Goal: Task Accomplishment & Management: Manage account settings

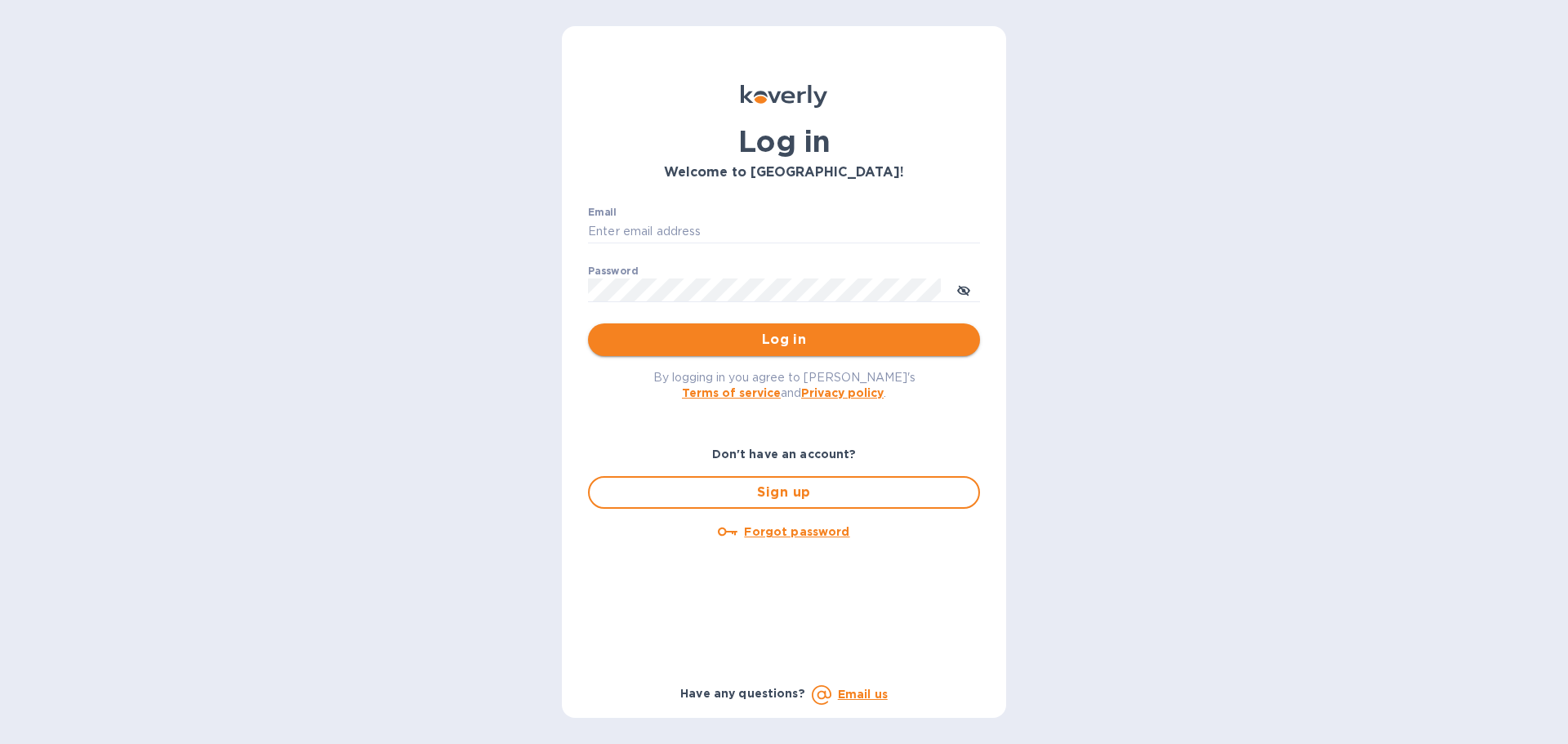
type input "[EMAIL_ADDRESS][DOMAIN_NAME]"
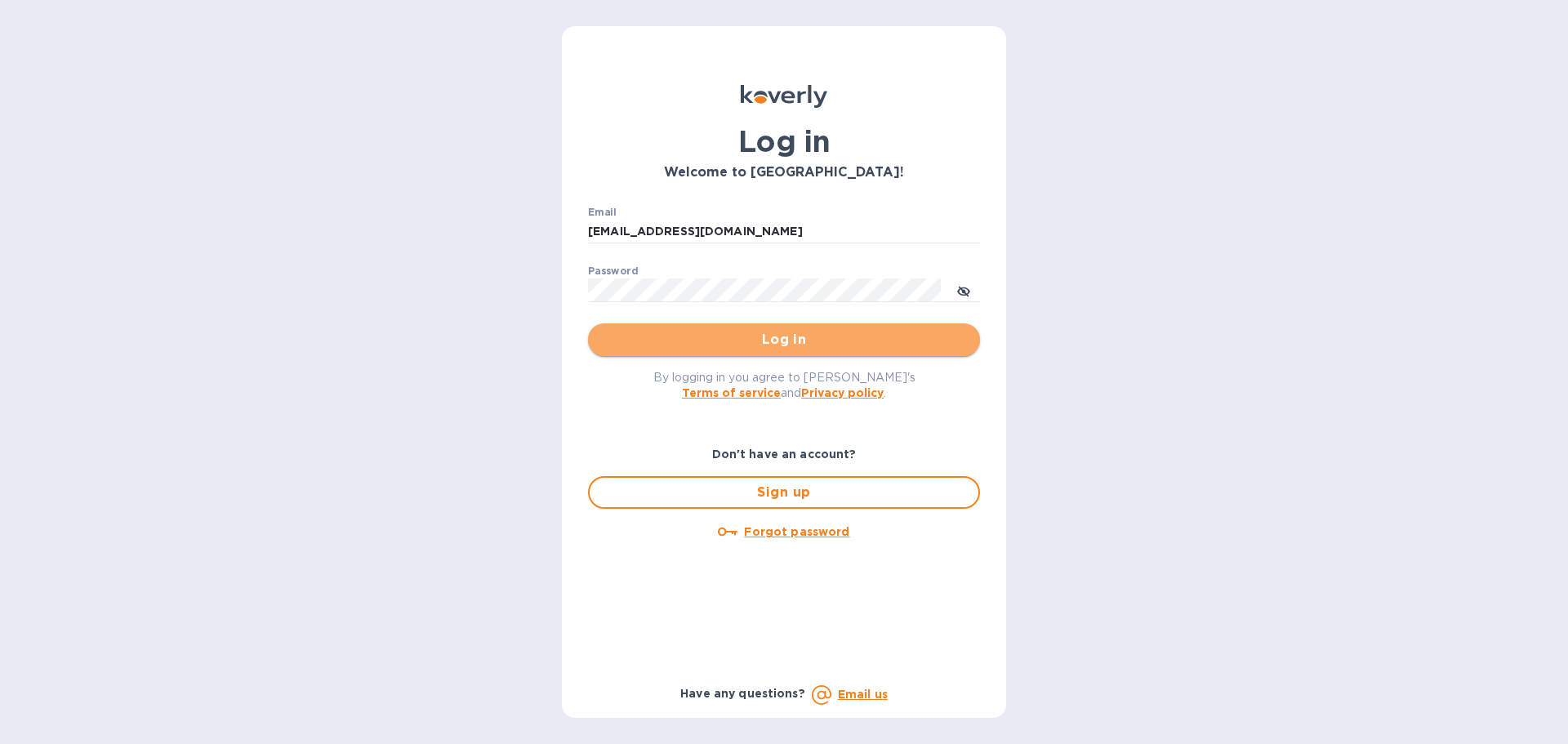
click at [784, 344] on span "Log in" at bounding box center [783, 340] width 366 height 20
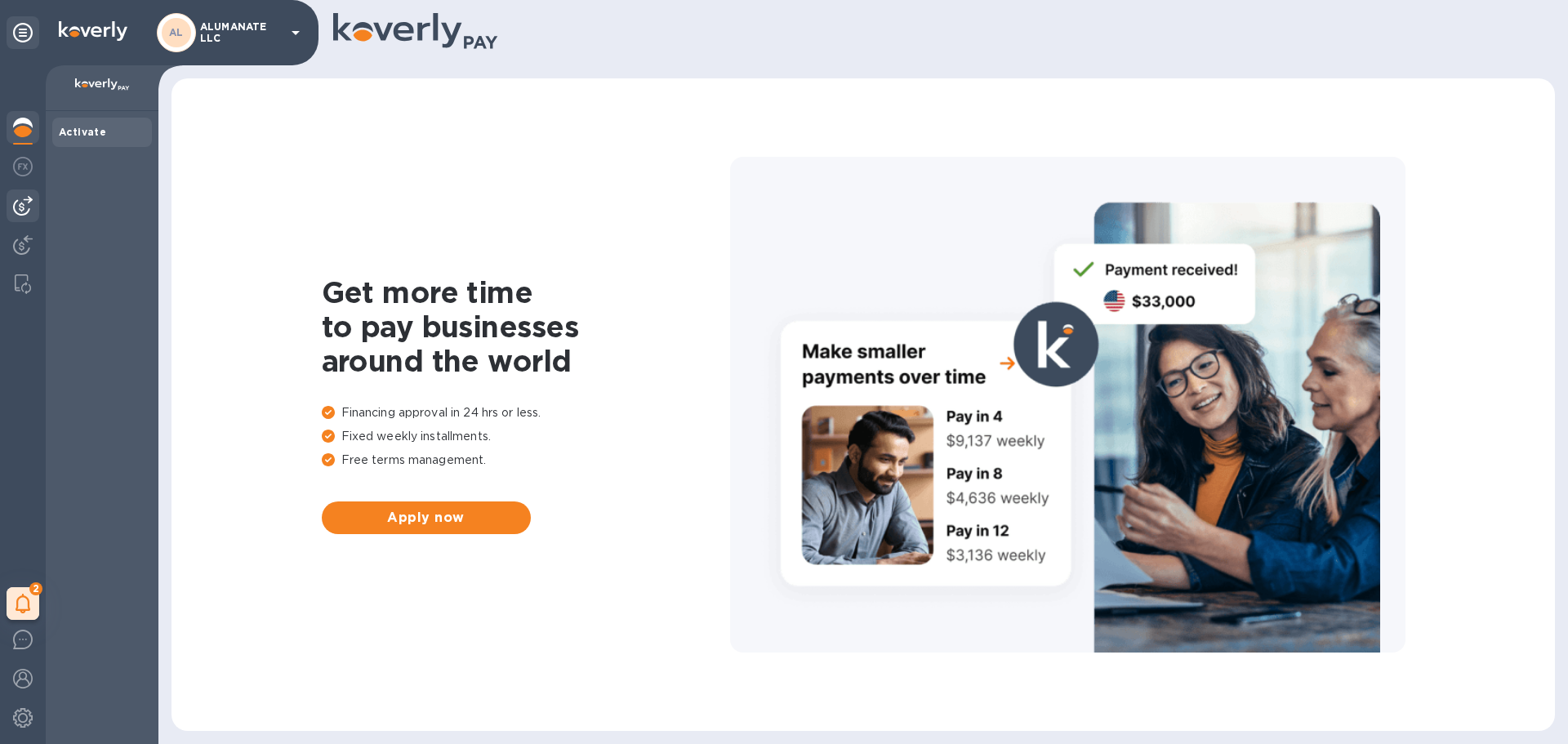
click at [13, 202] on img at bounding box center [23, 205] width 20 height 20
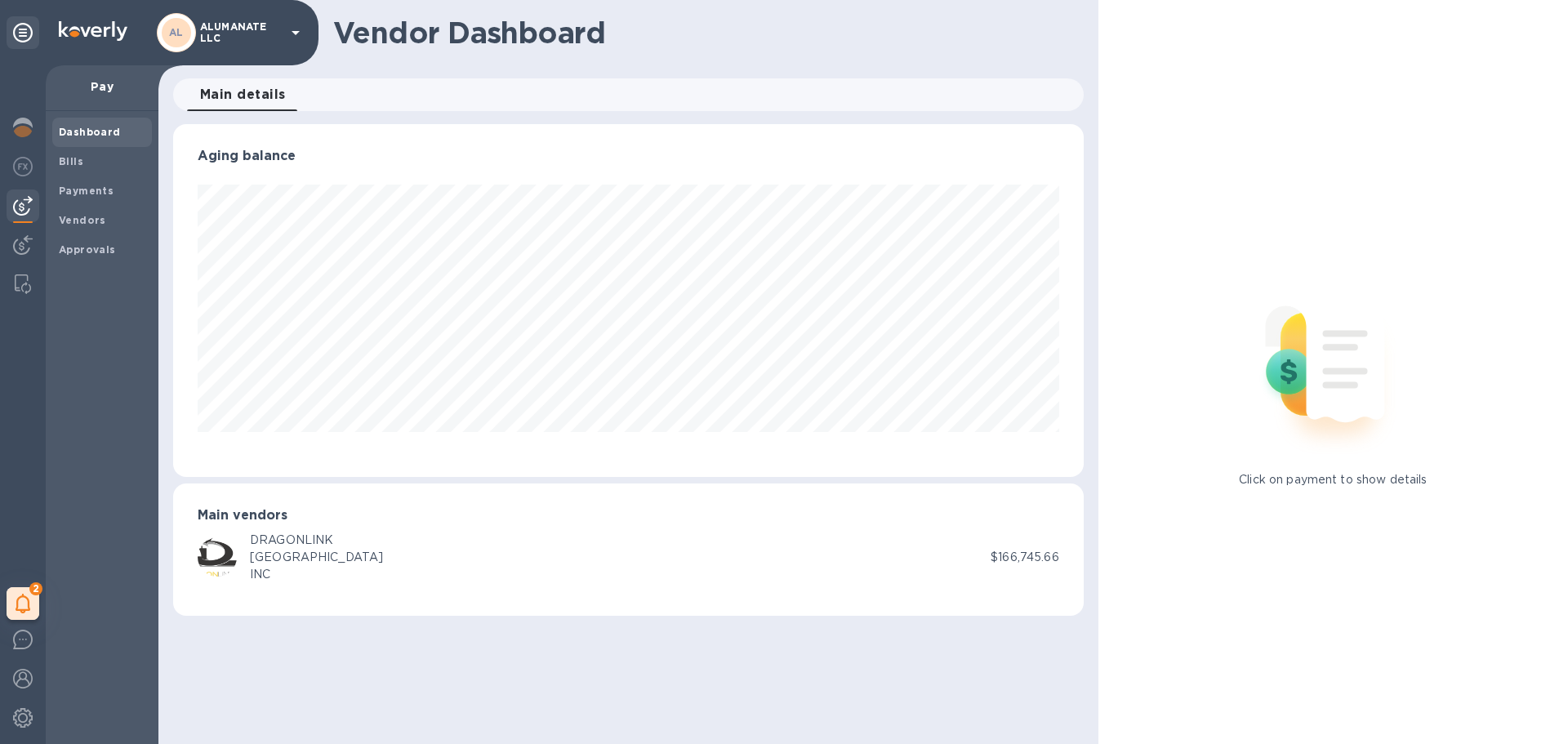
scroll to position [353, 910]
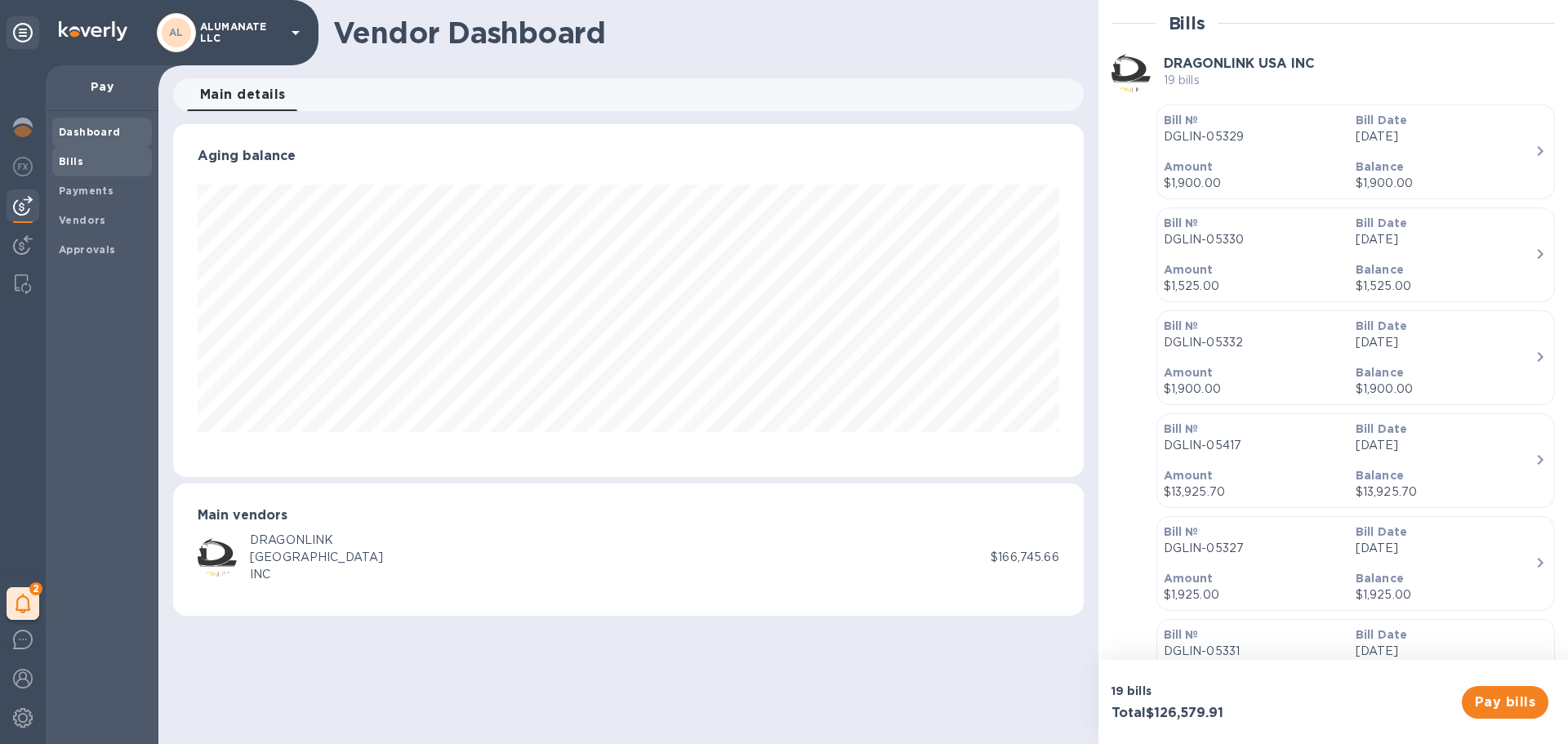
click at [73, 156] on b "Bills" at bounding box center [71, 161] width 24 height 12
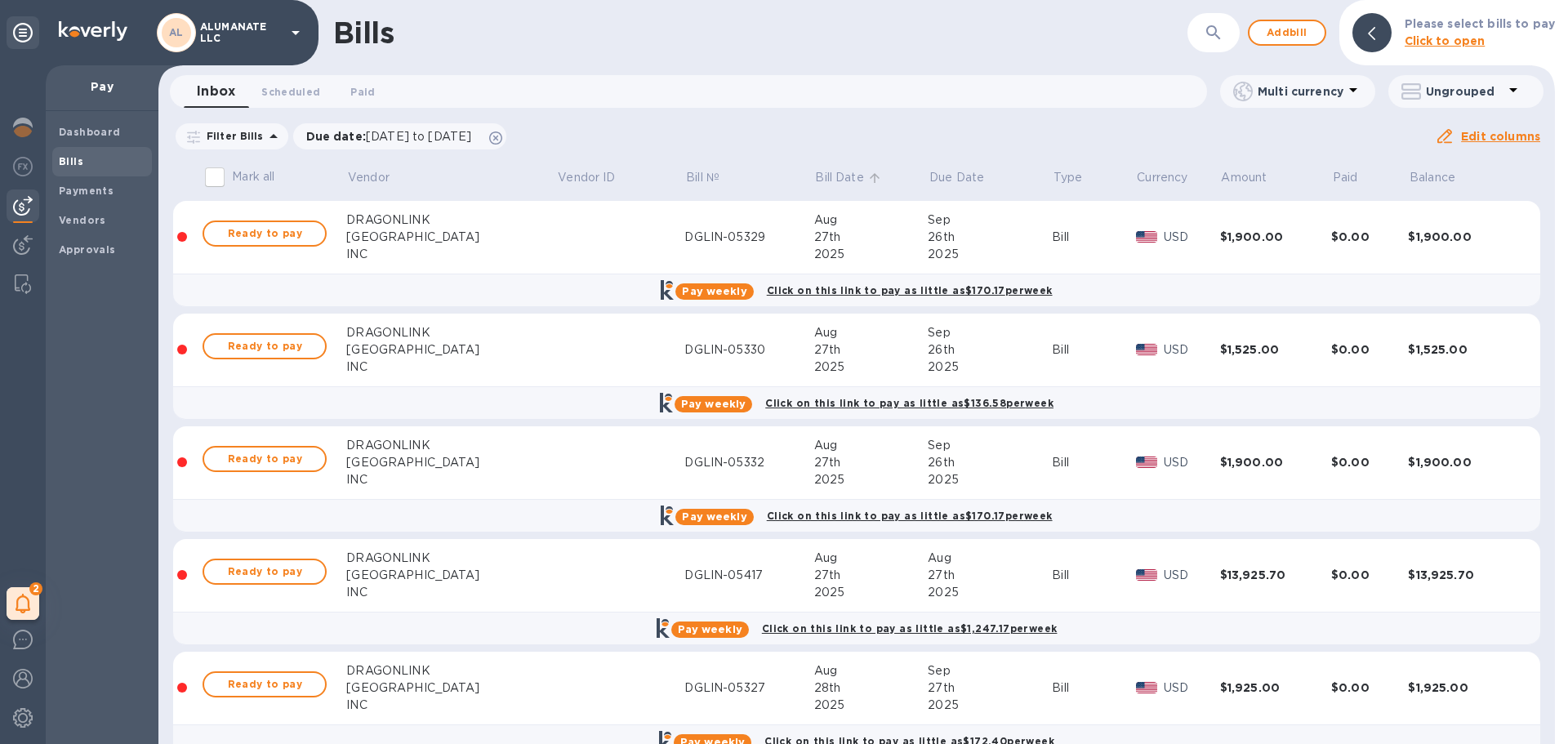
click at [815, 177] on p "Bill Date" at bounding box center [839, 178] width 48 height 17
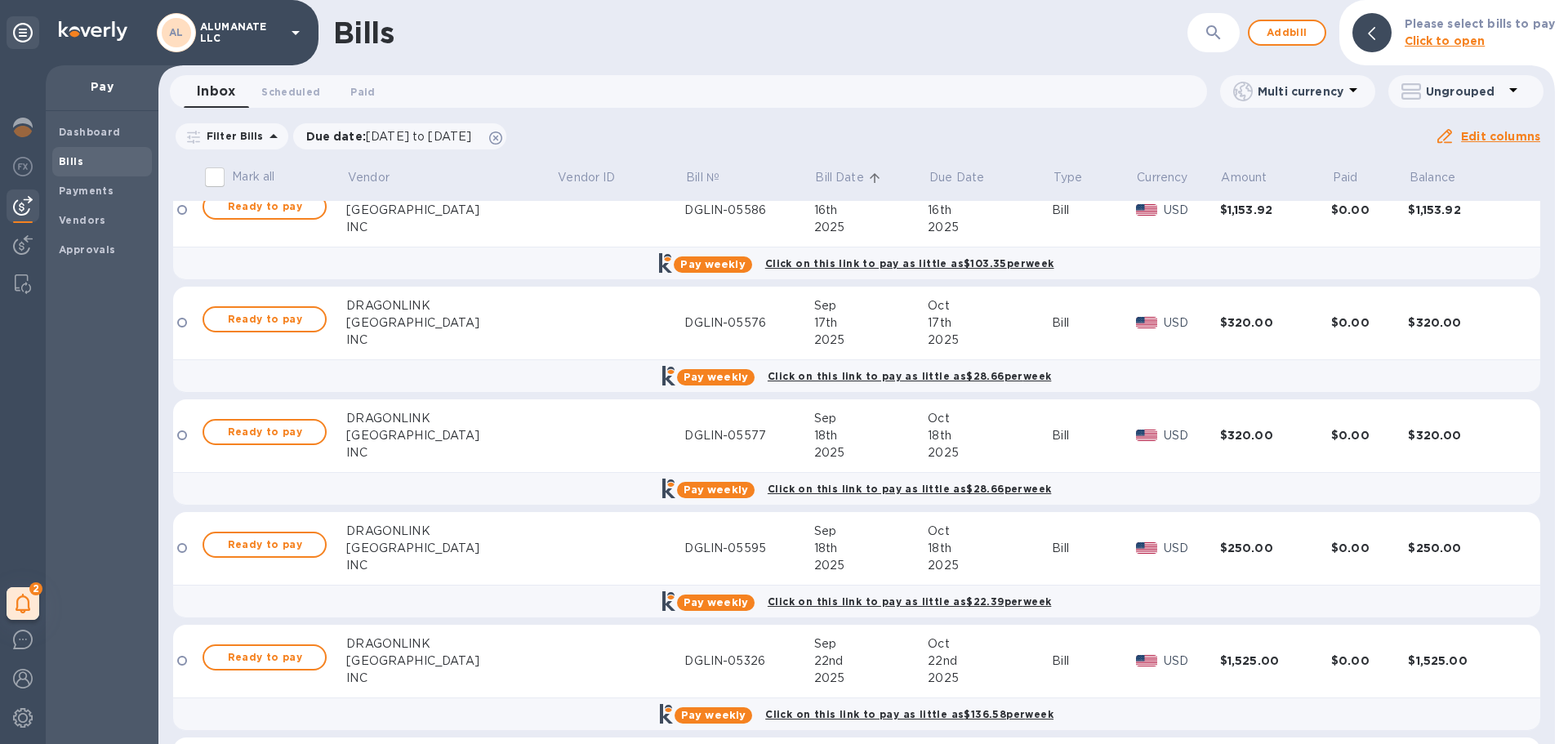
scroll to position [2746, 0]
click at [1221, 181] on p "Amount" at bounding box center [1244, 178] width 46 height 17
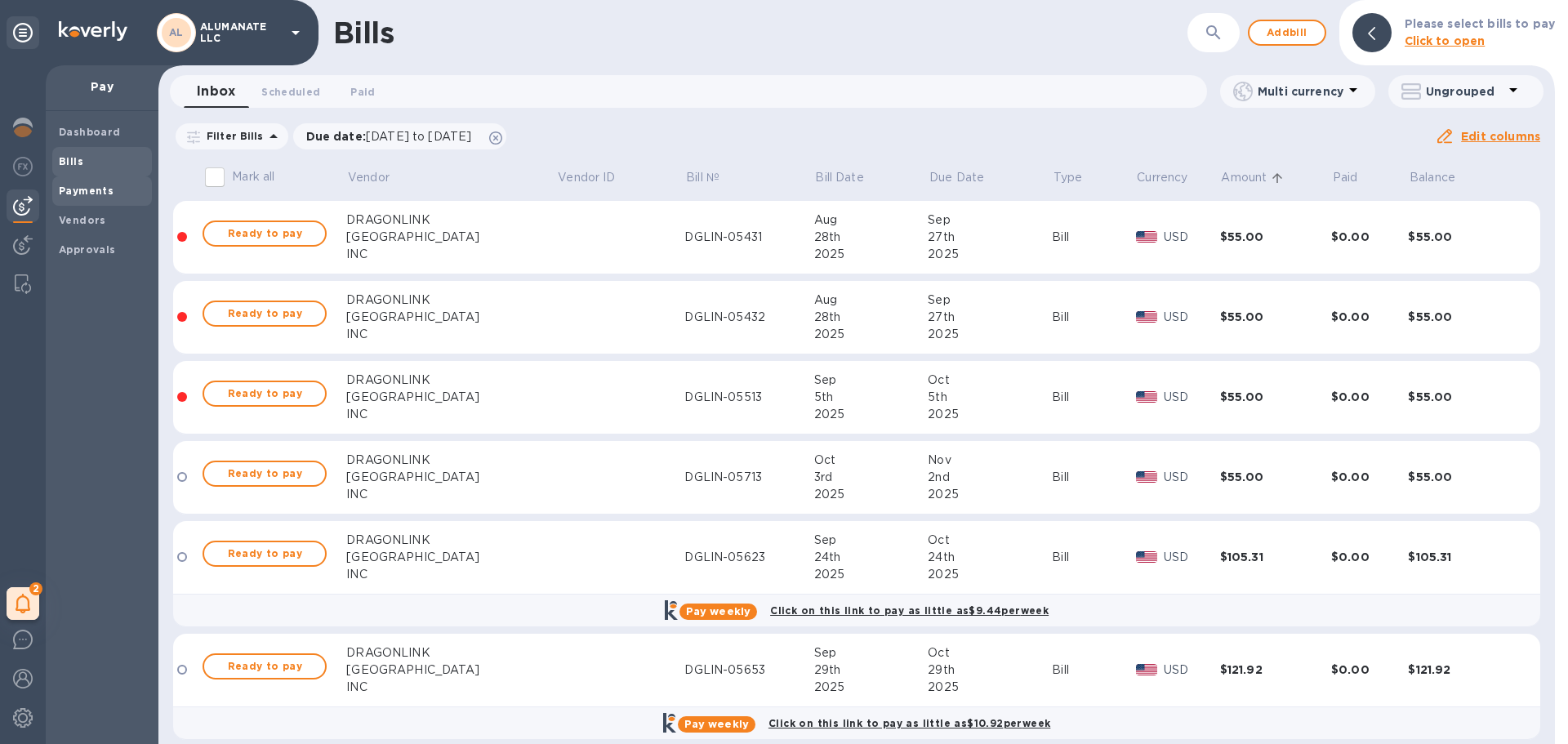
click at [97, 196] on b "Payments" at bounding box center [86, 190] width 55 height 12
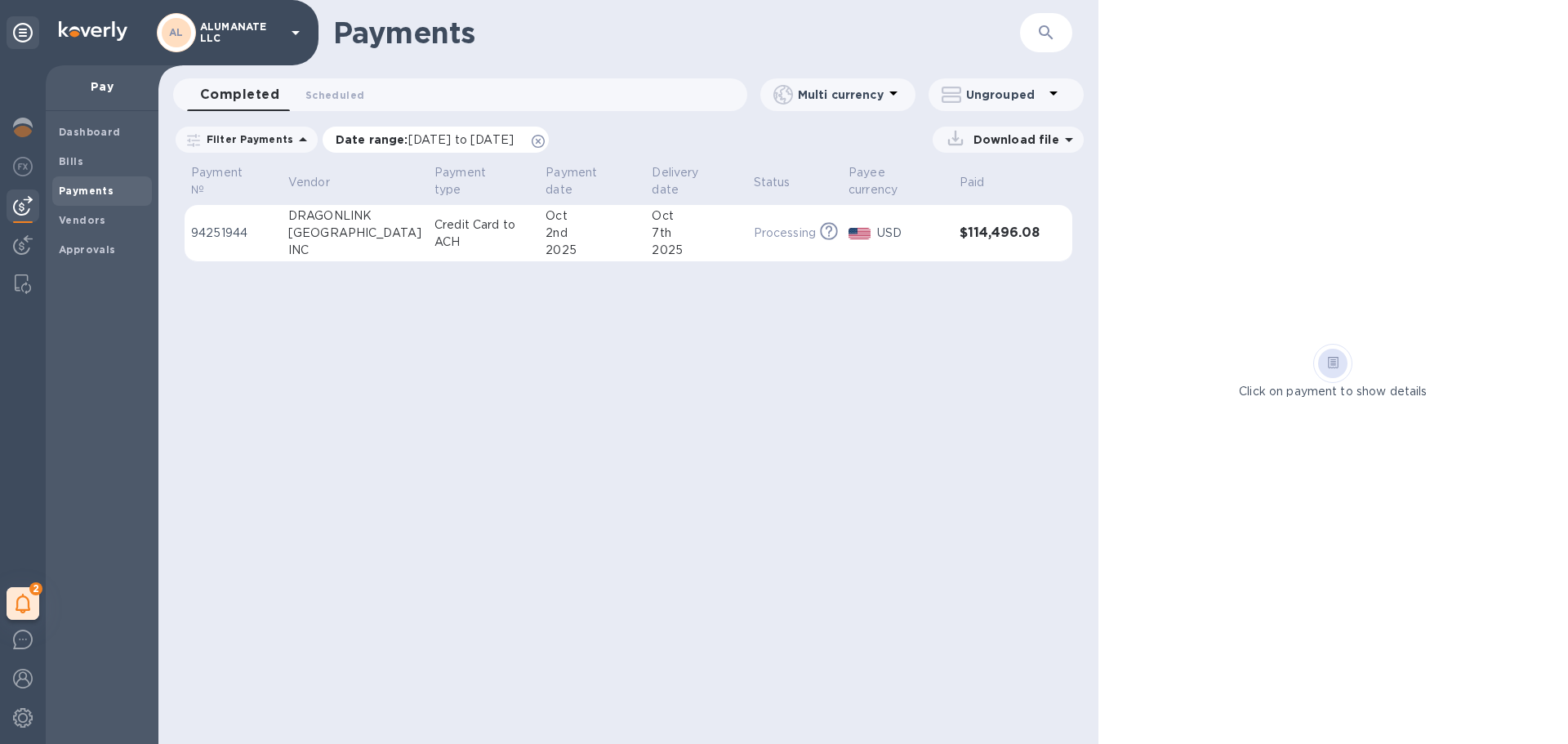
click at [352, 143] on p "Date range : 09/06/2025 to 10/07/2025" at bounding box center [429, 139] width 186 height 16
click at [544, 141] on icon at bounding box center [538, 141] width 13 height 13
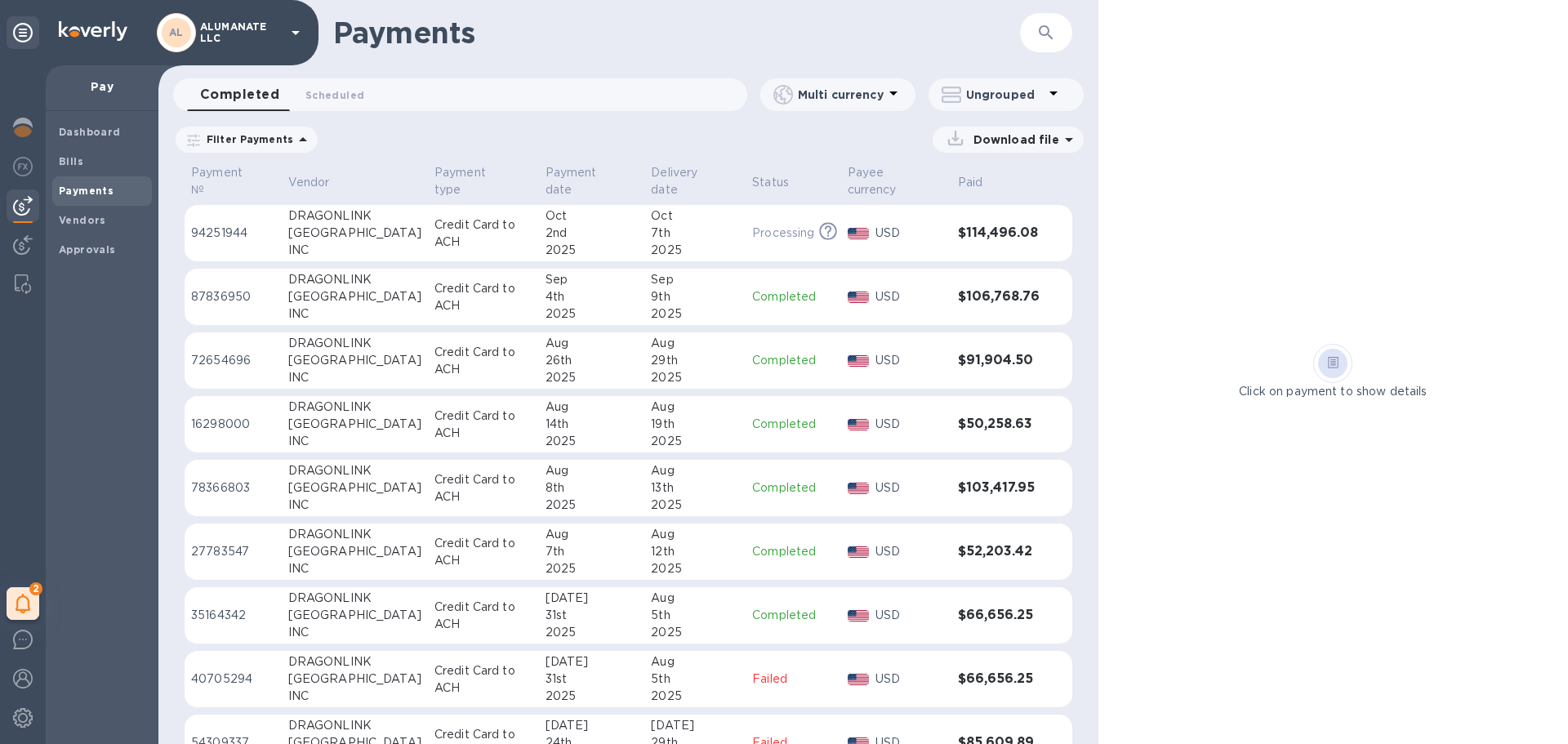
click at [545, 296] on div "4th" at bounding box center [591, 297] width 93 height 17
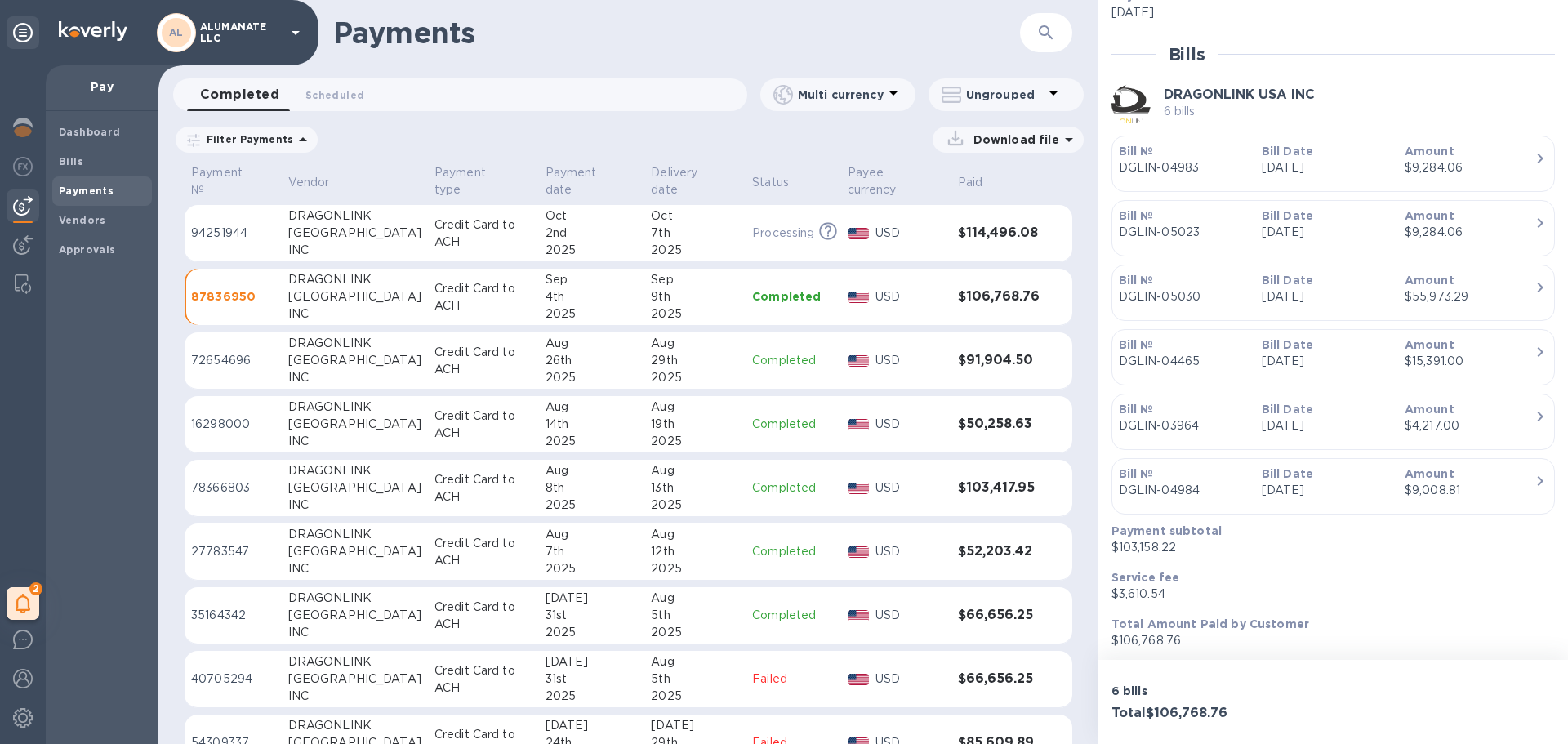
scroll to position [337, 0]
click at [68, 165] on b "Bills" at bounding box center [71, 161] width 24 height 12
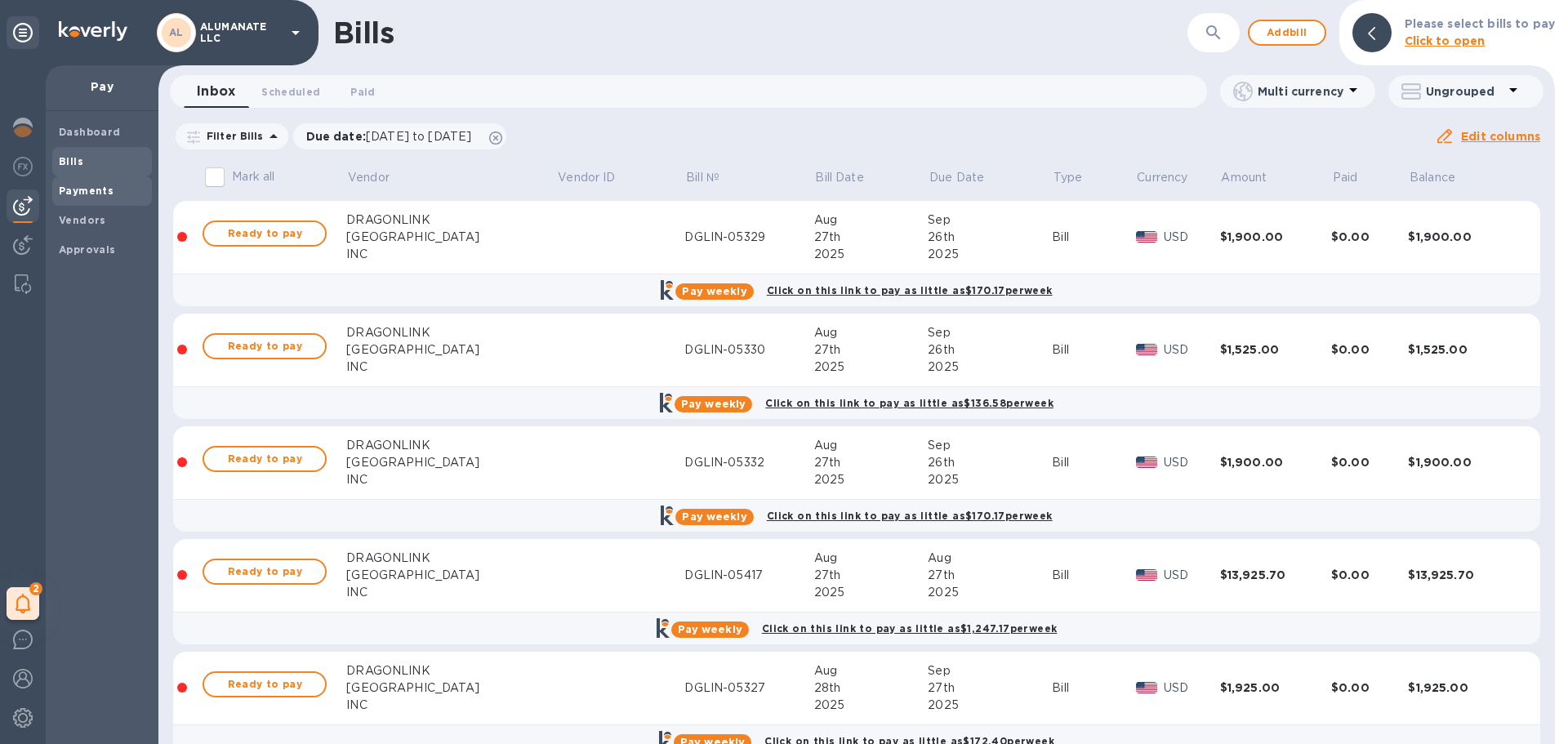
click at [83, 194] on b "Payments" at bounding box center [86, 190] width 55 height 12
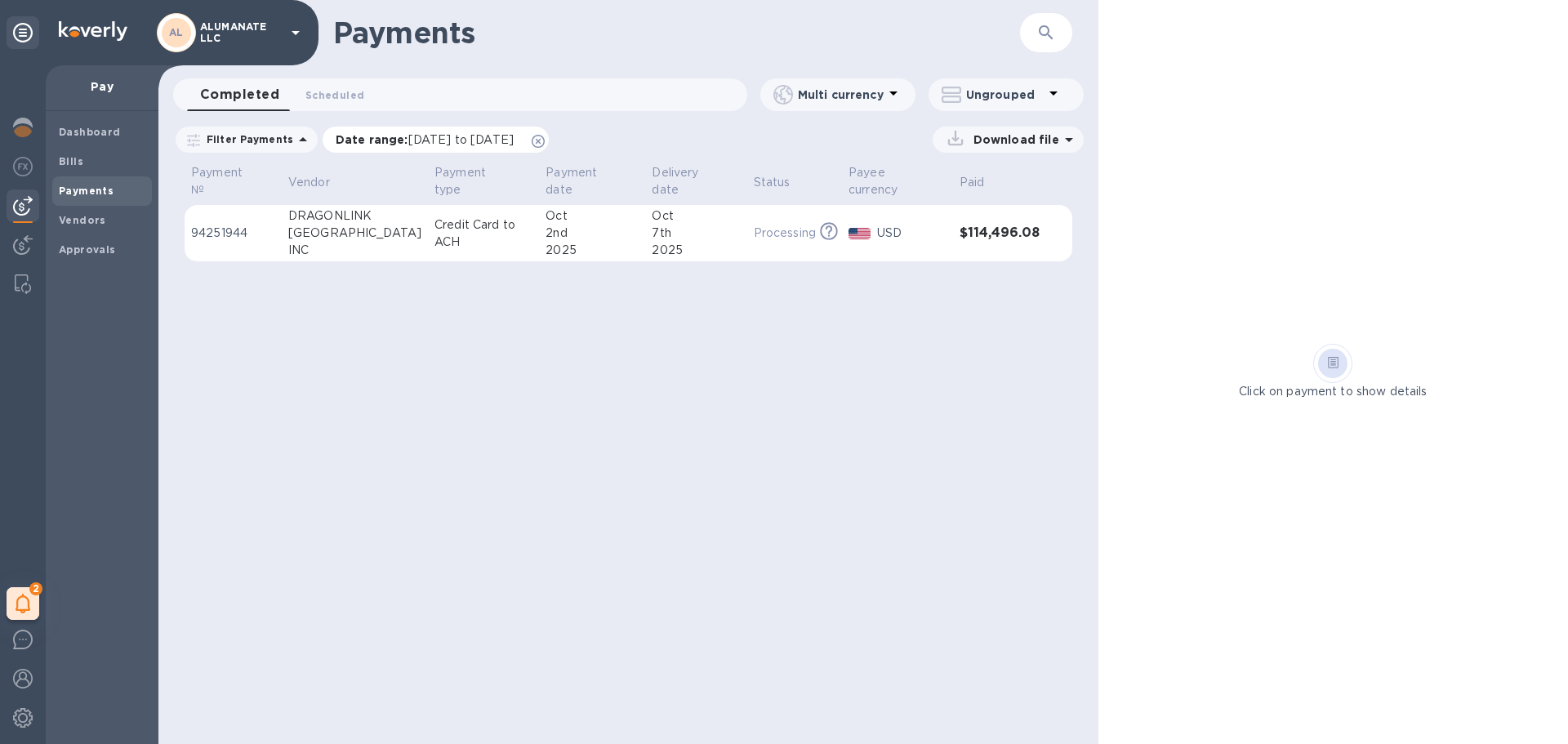
click at [544, 142] on icon at bounding box center [538, 141] width 13 height 13
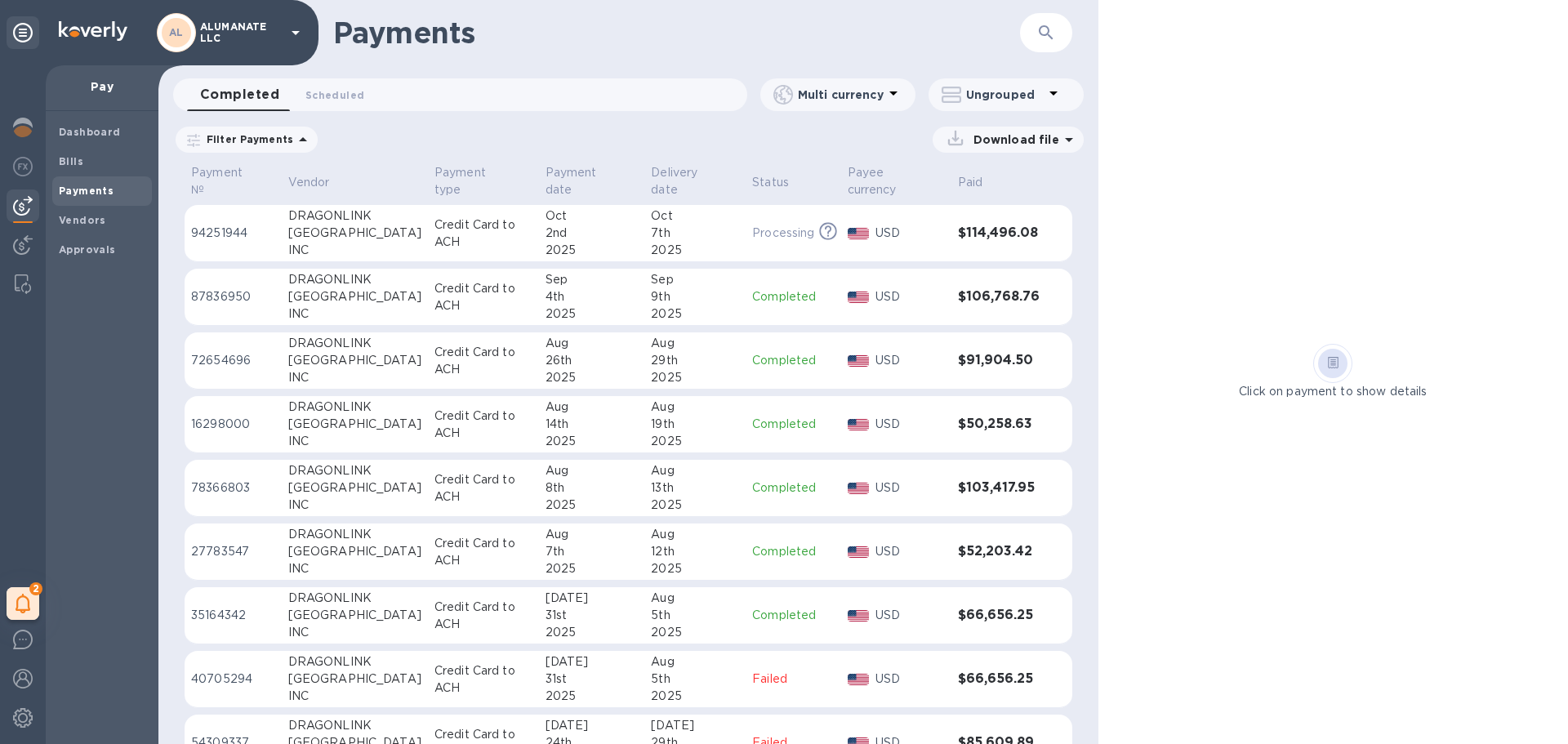
click at [545, 295] on div "4th" at bounding box center [591, 297] width 93 height 17
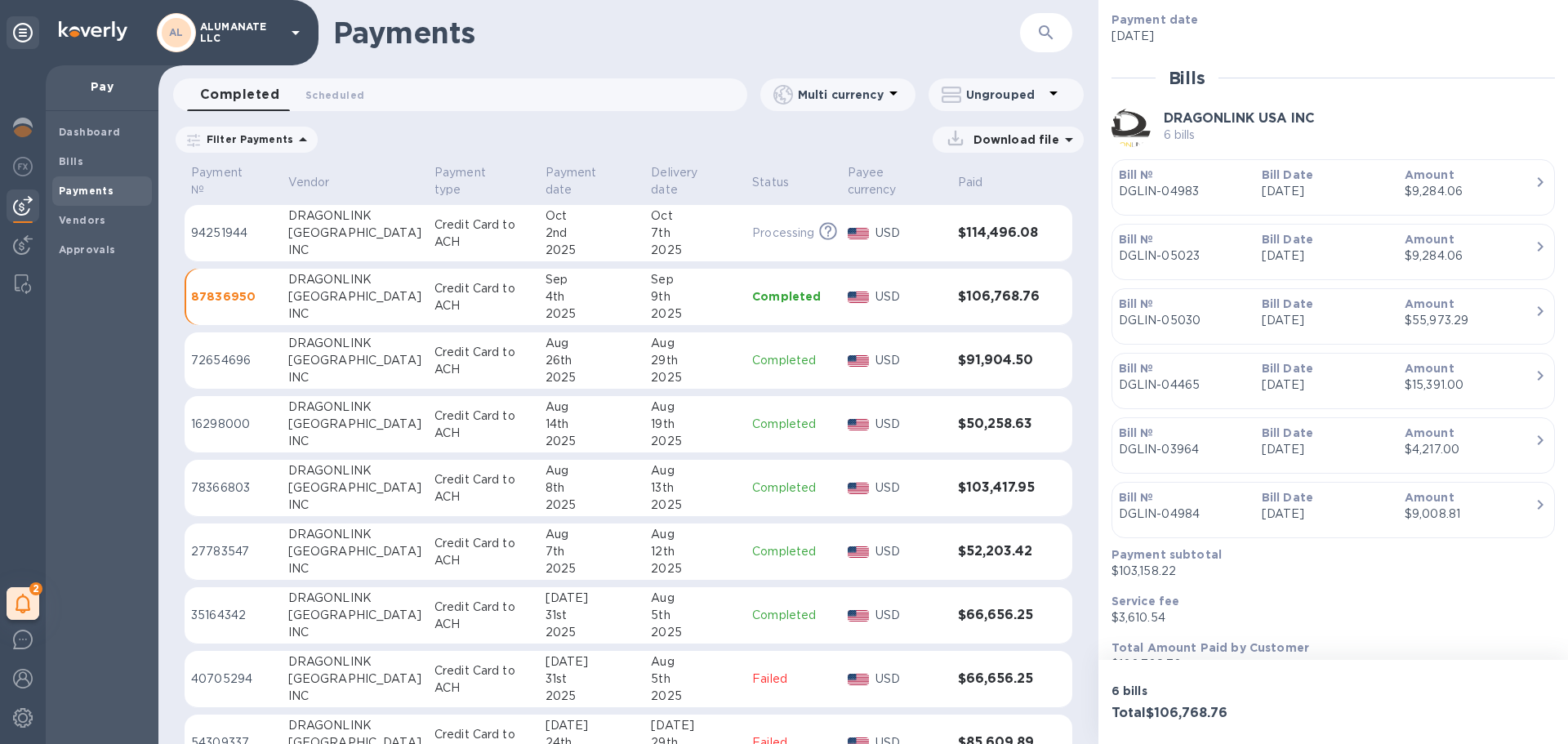
scroll to position [337, 0]
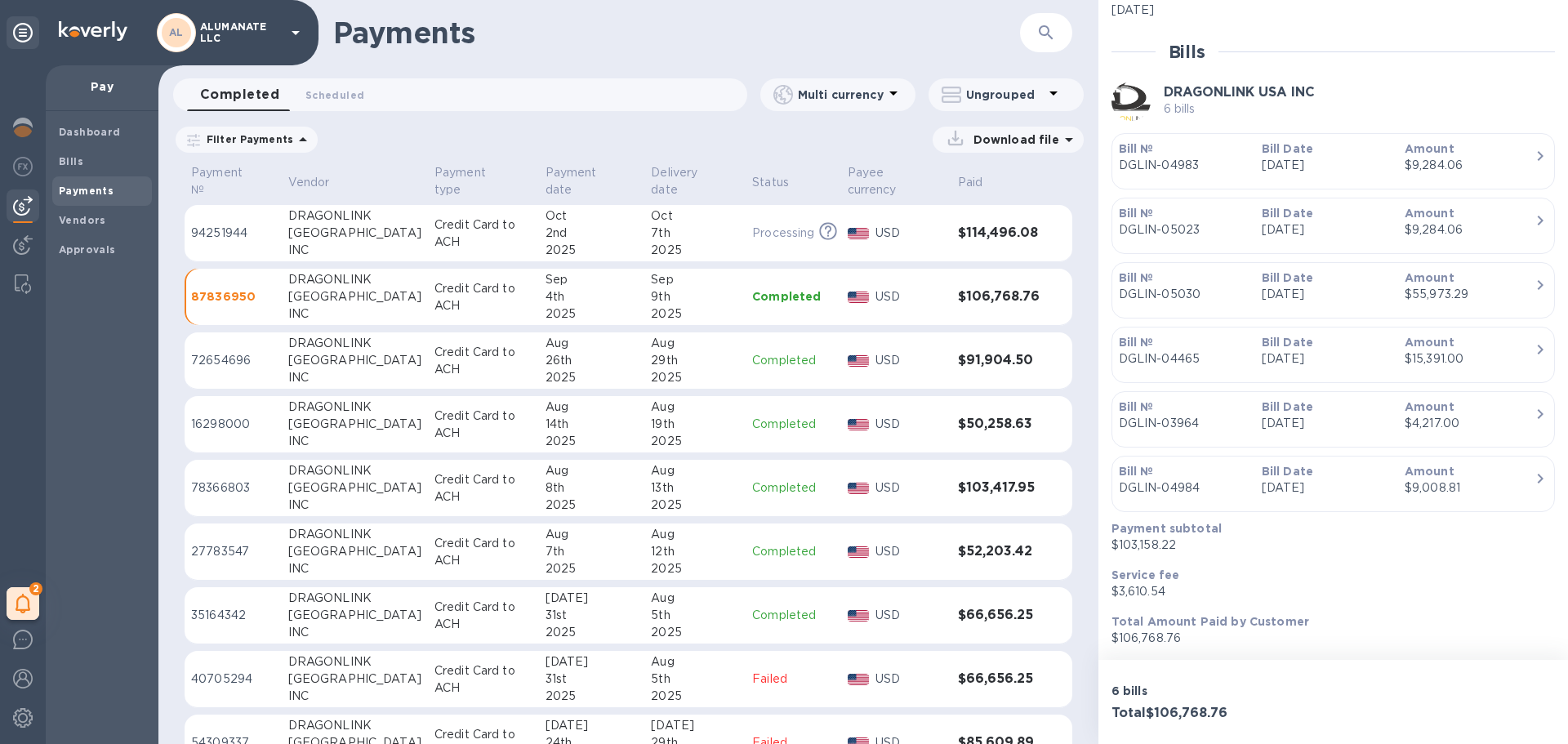
click at [21, 203] on img at bounding box center [23, 205] width 20 height 20
click at [61, 153] on span "Bills" at bounding box center [71, 161] width 24 height 16
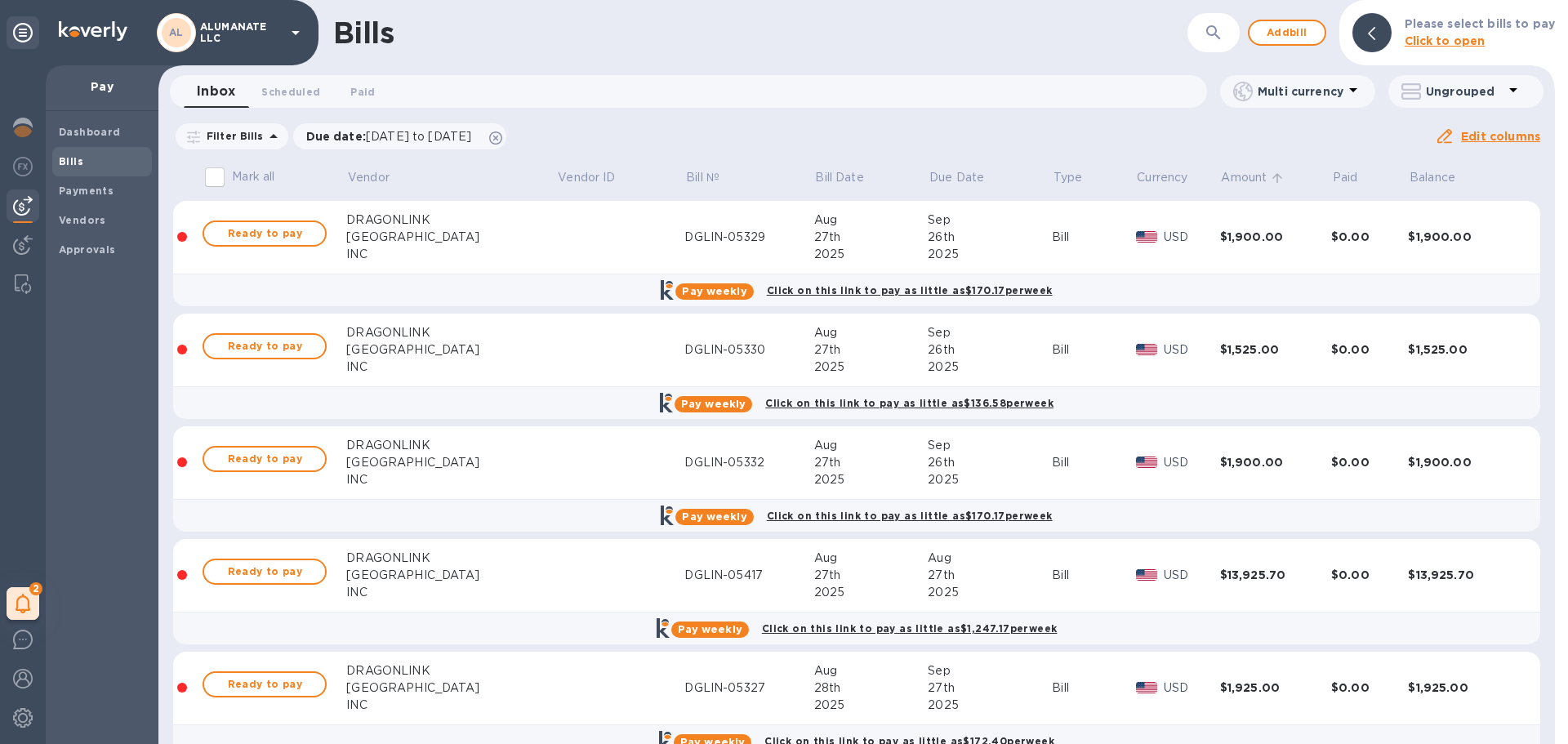
click at [1221, 181] on p "Amount" at bounding box center [1244, 178] width 46 height 17
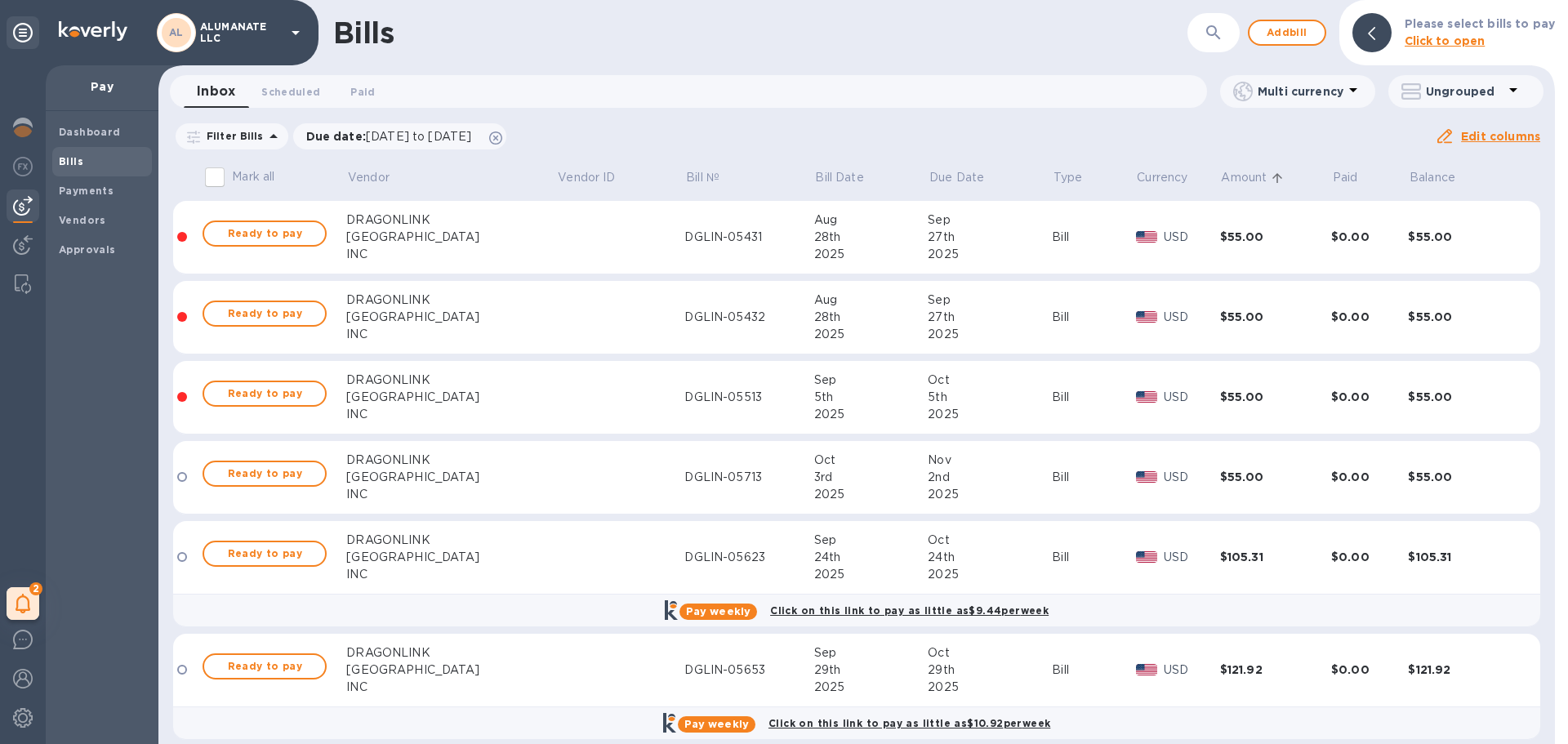
click at [1221, 181] on p "Amount" at bounding box center [1244, 178] width 46 height 17
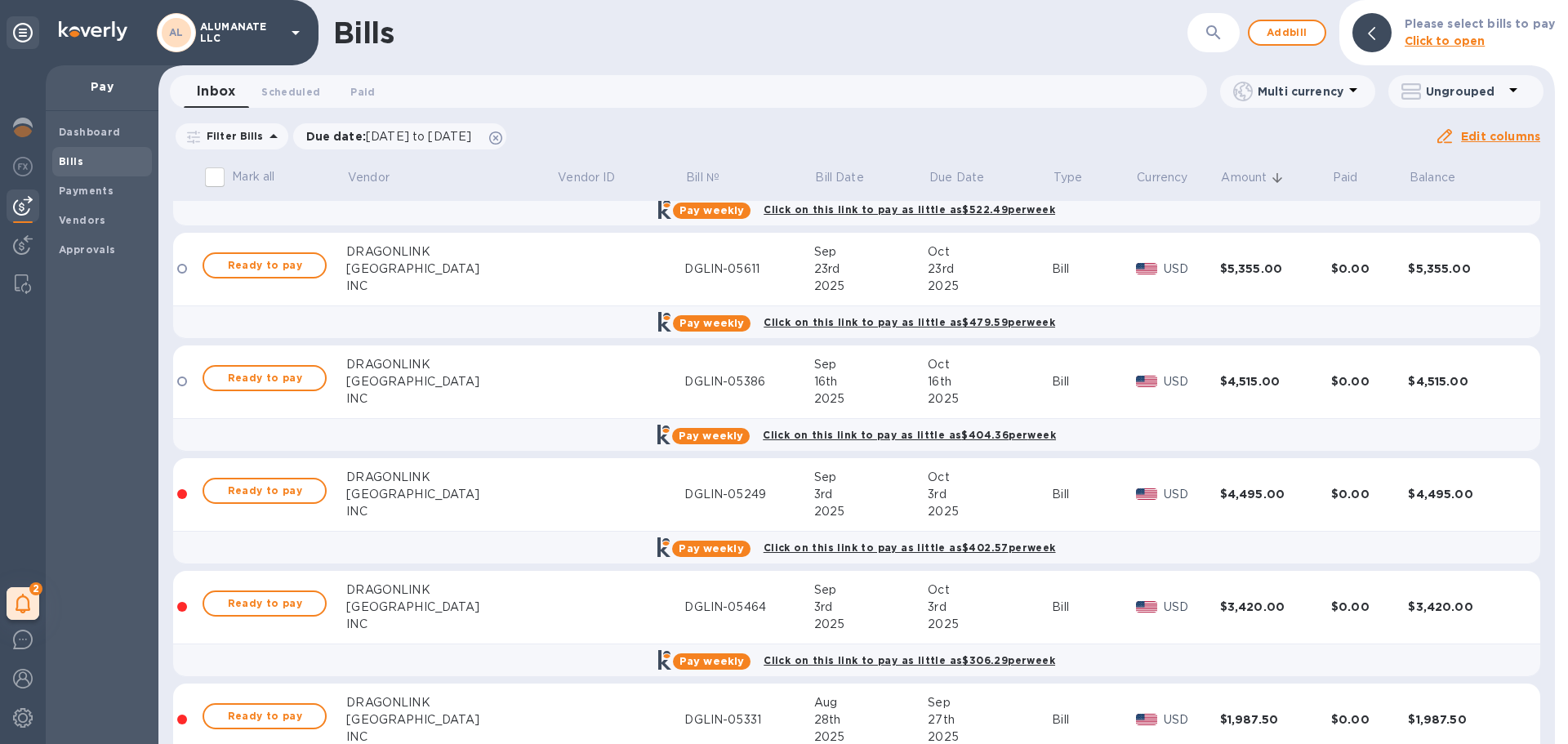
scroll to position [736, 0]
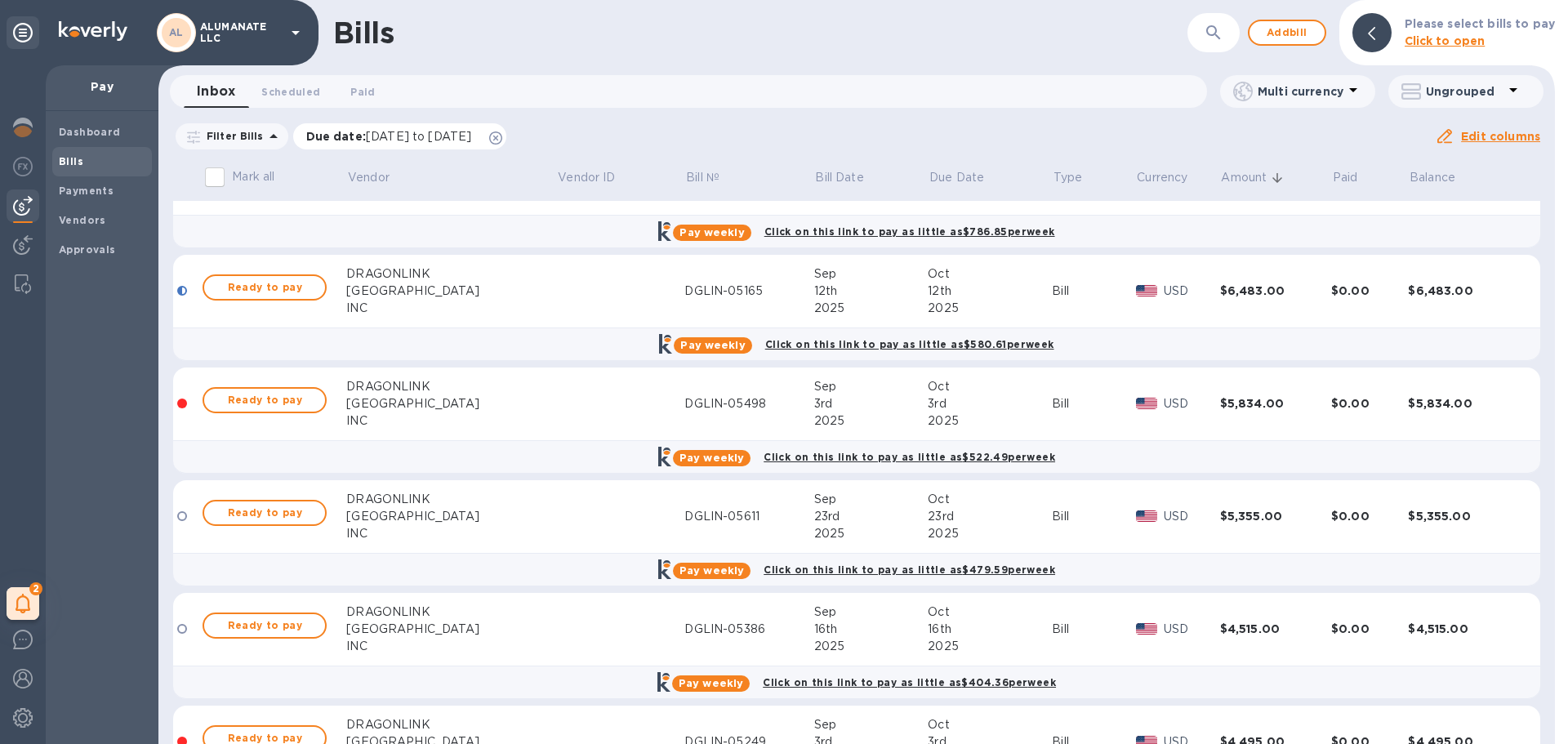
click at [502, 136] on icon at bounding box center [495, 138] width 13 height 13
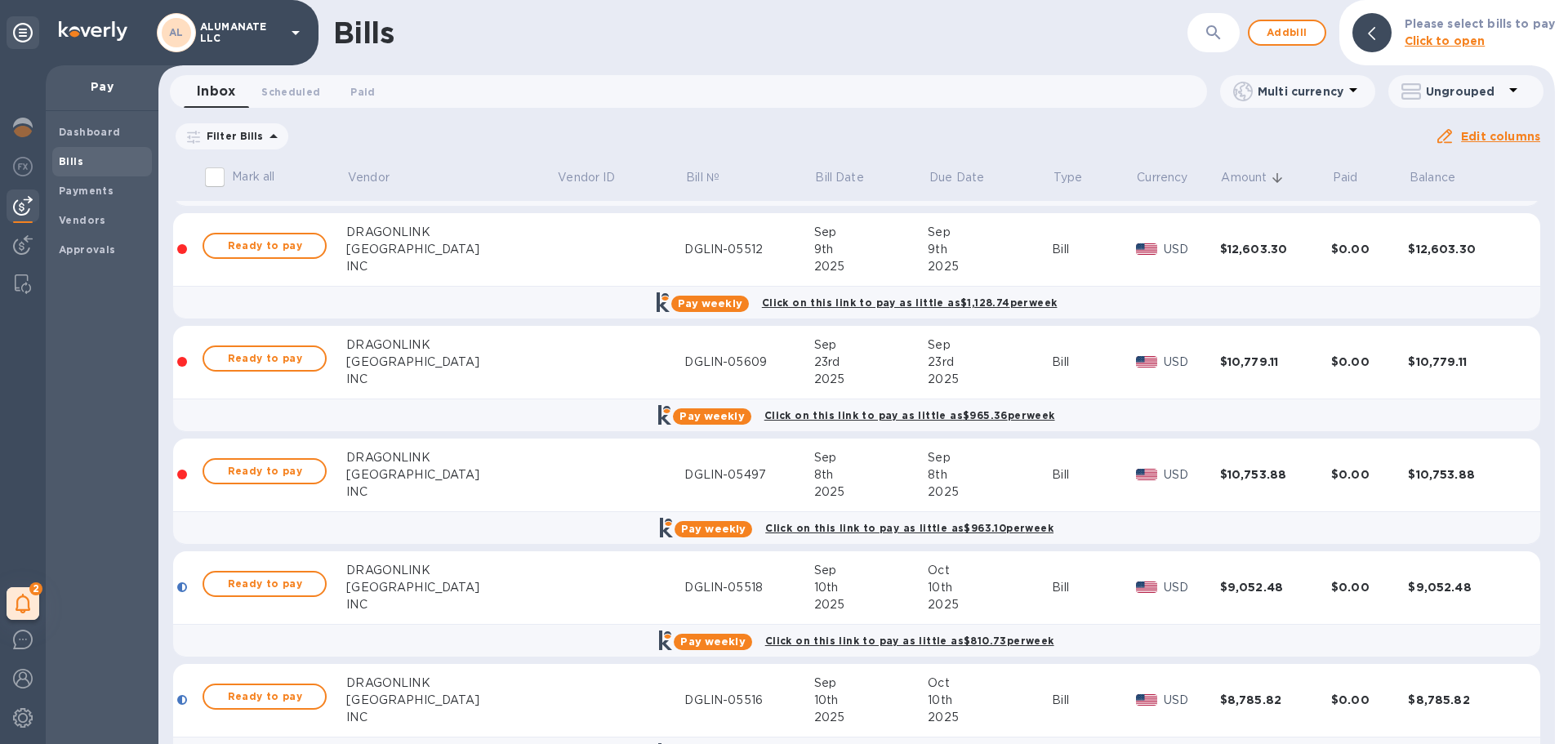
scroll to position [0, 0]
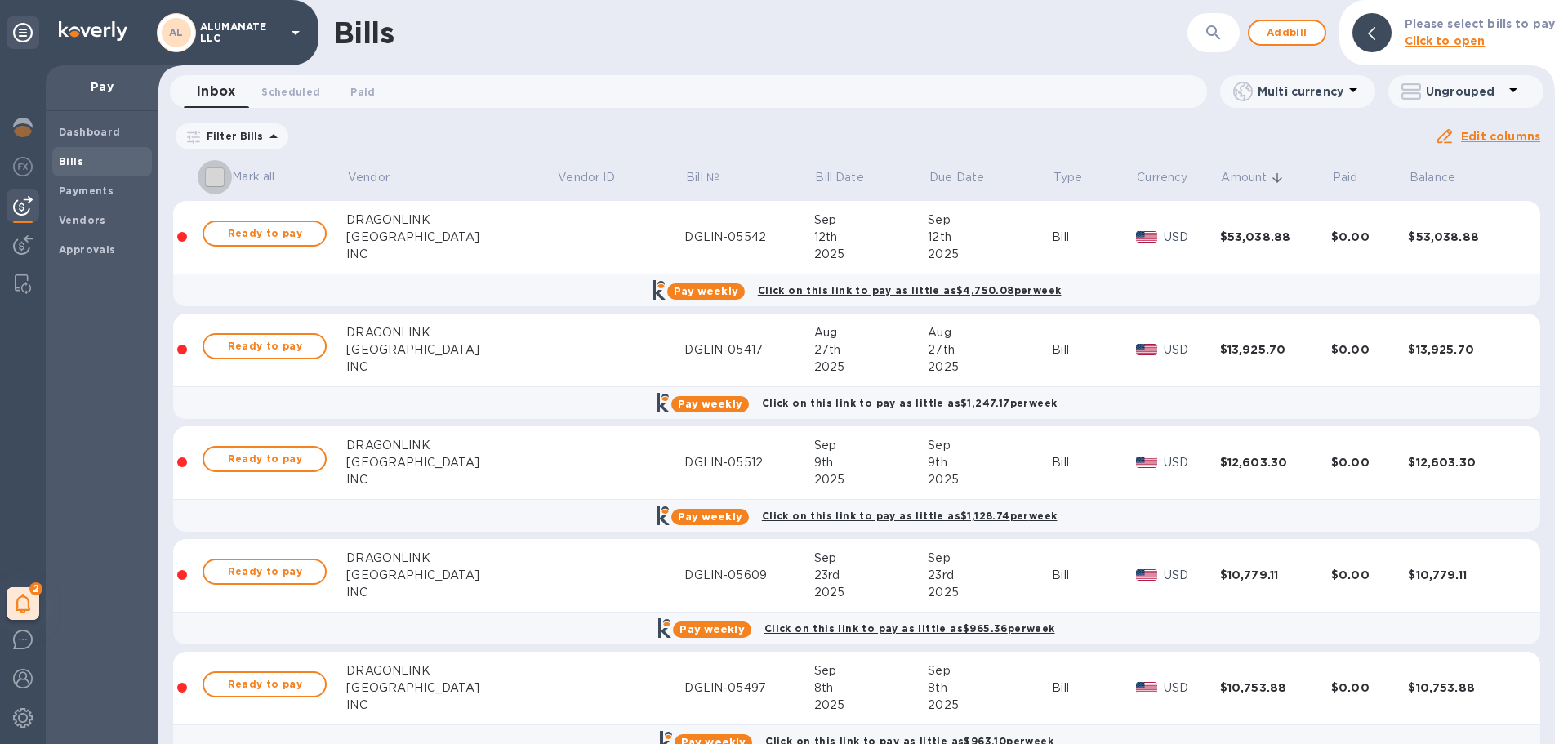
click at [210, 177] on input "Mark all" at bounding box center [214, 177] width 34 height 34
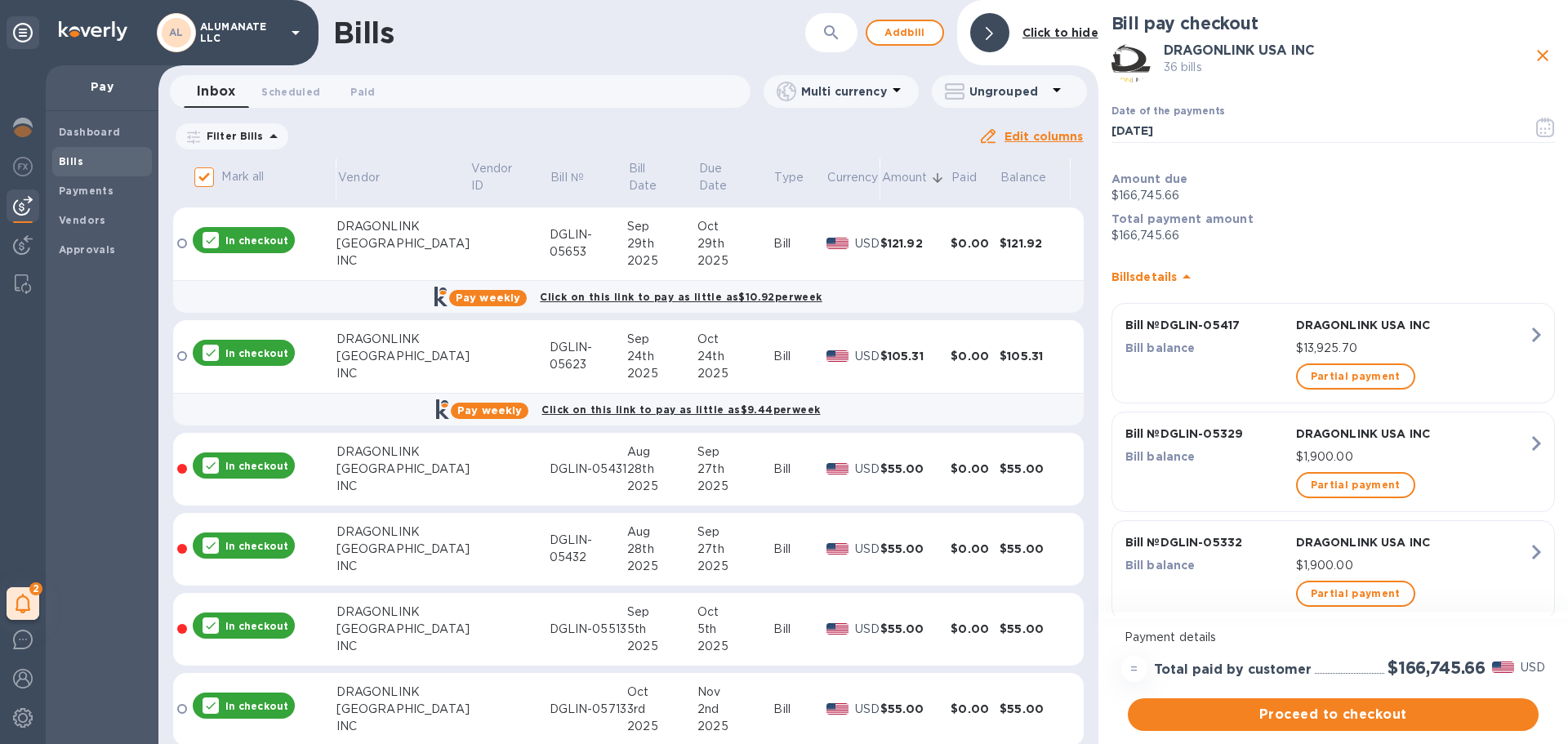
scroll to position [3400, 0]
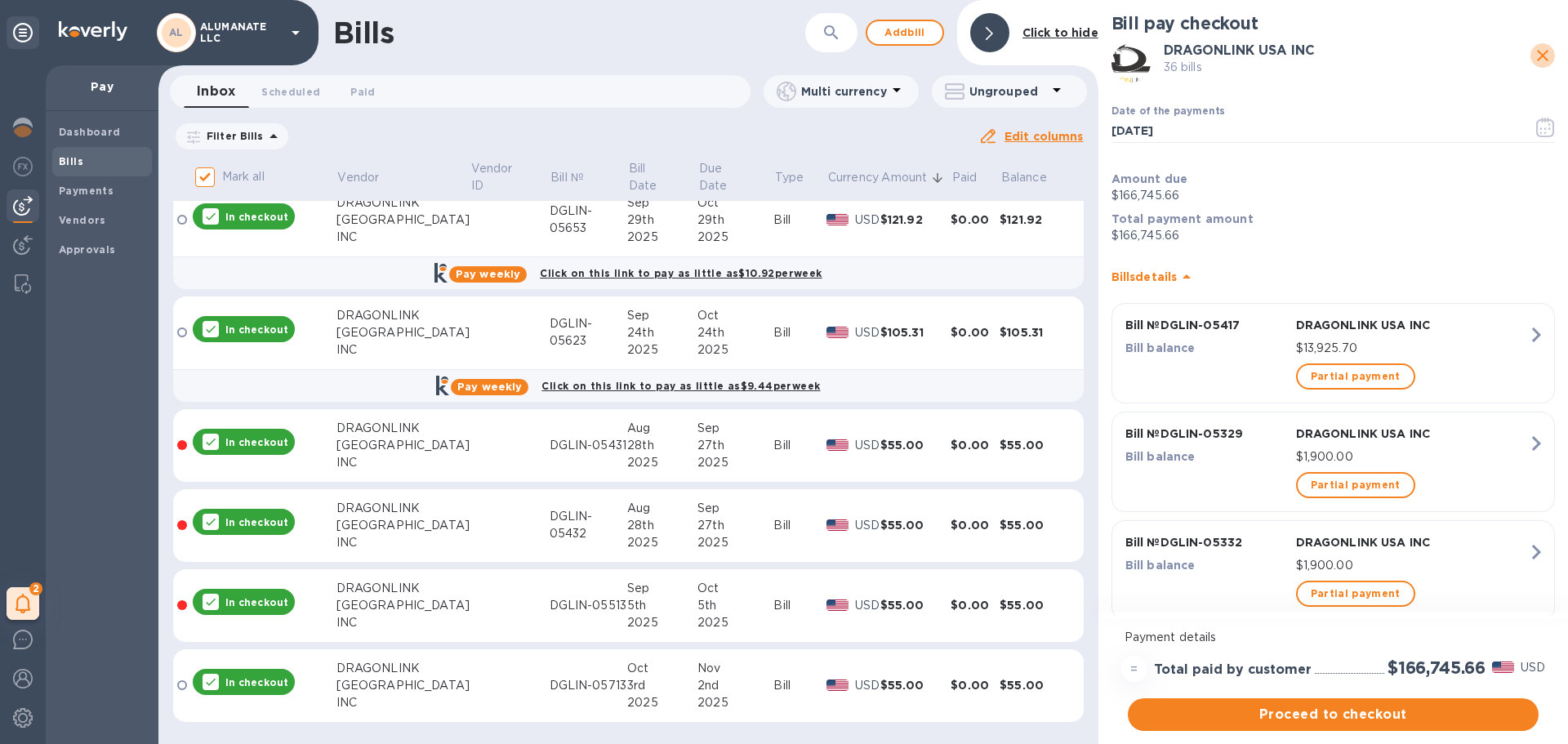
click at [1533, 51] on icon "close" at bounding box center [1542, 55] width 20 height 20
checkbox input "false"
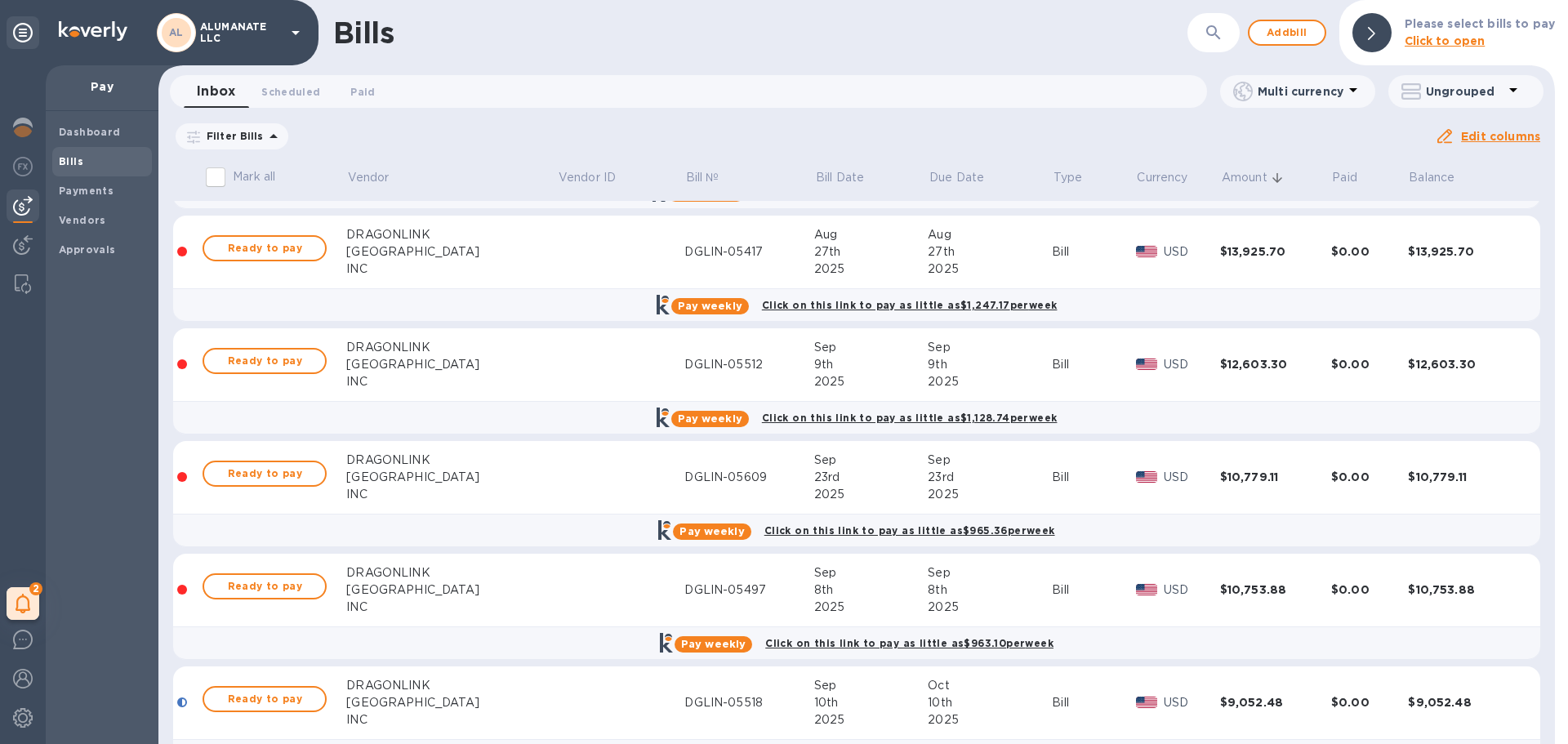
scroll to position [0, 0]
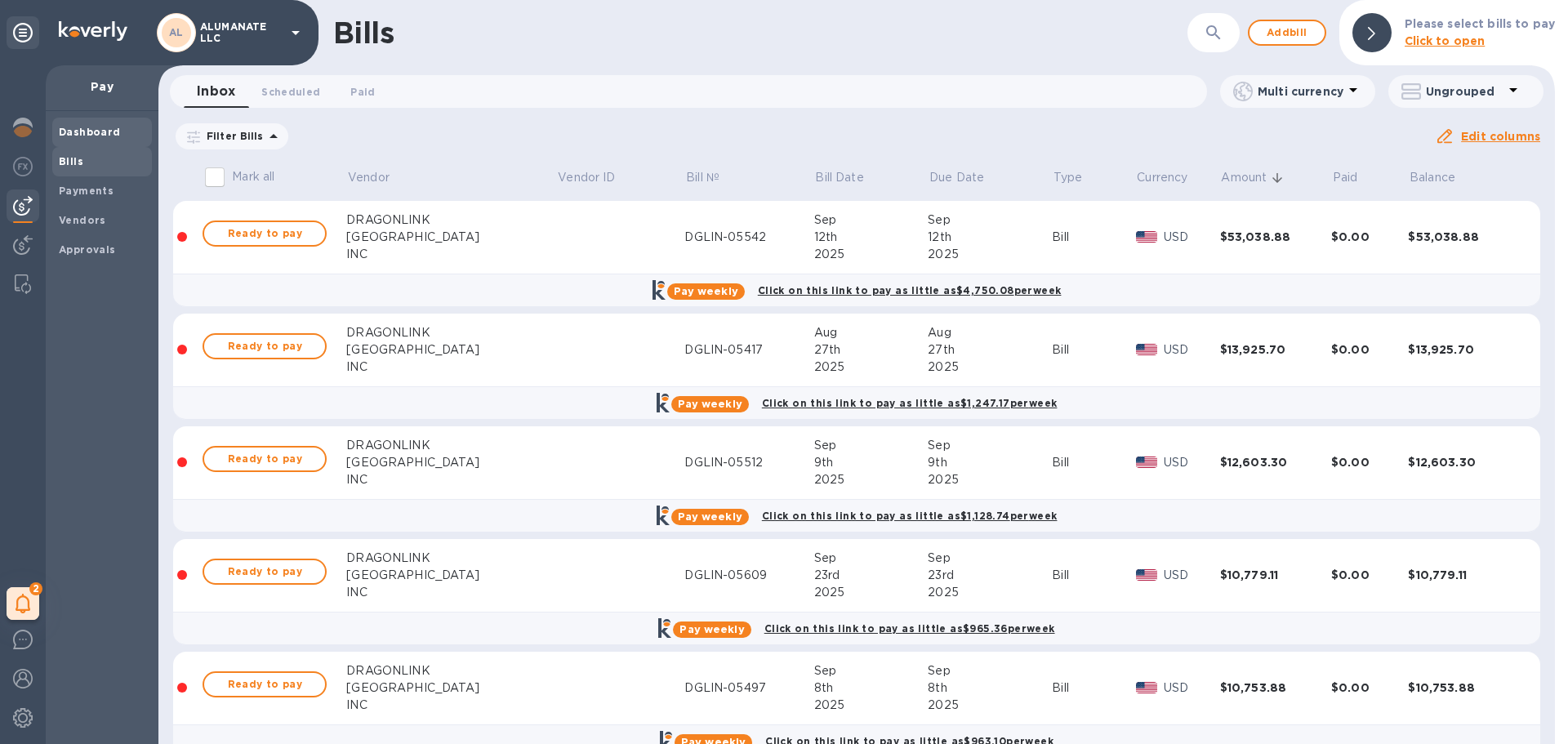
click at [112, 131] on b "Dashboard" at bounding box center [90, 132] width 62 height 12
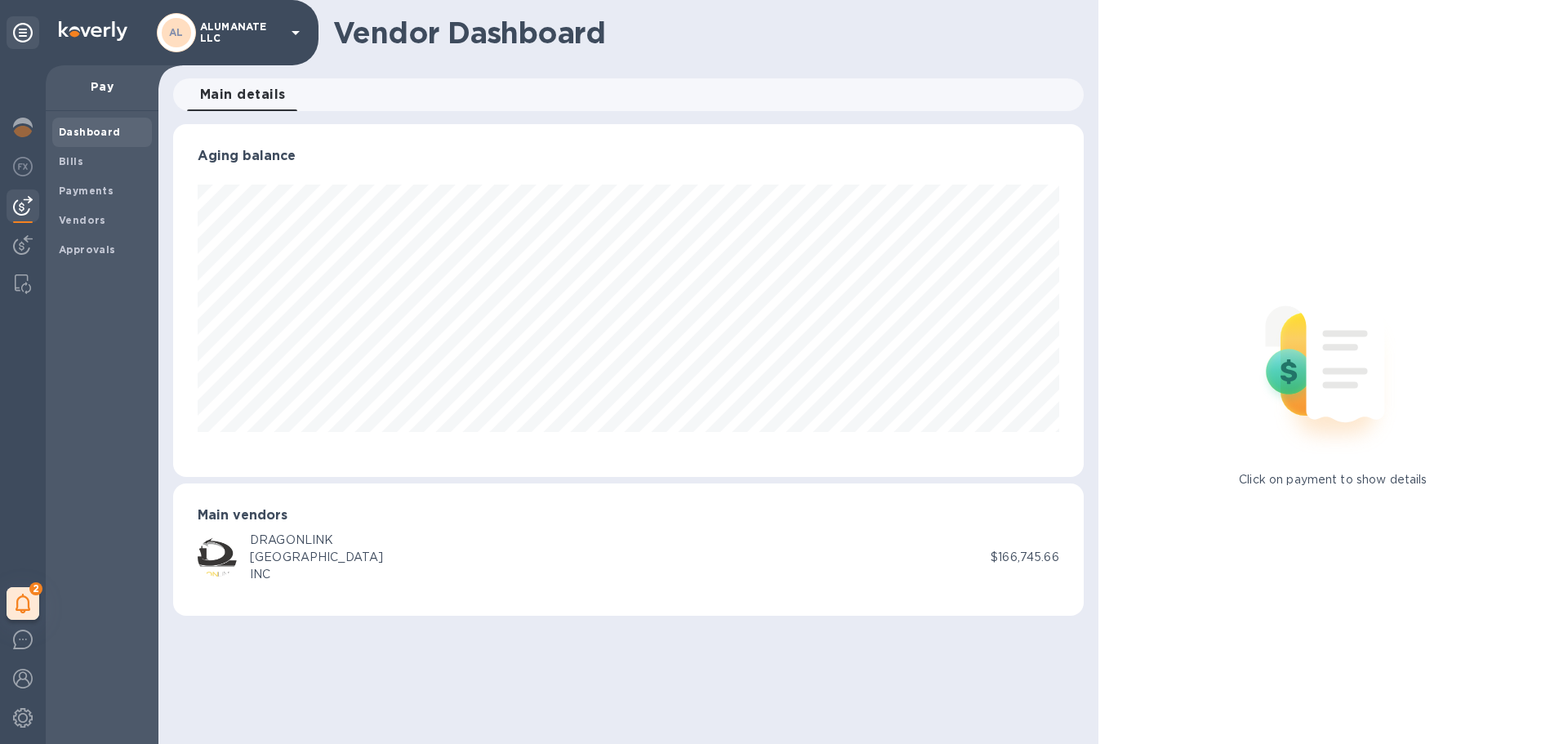
scroll to position [353, 910]
click at [82, 196] on b "Payments" at bounding box center [86, 190] width 55 height 12
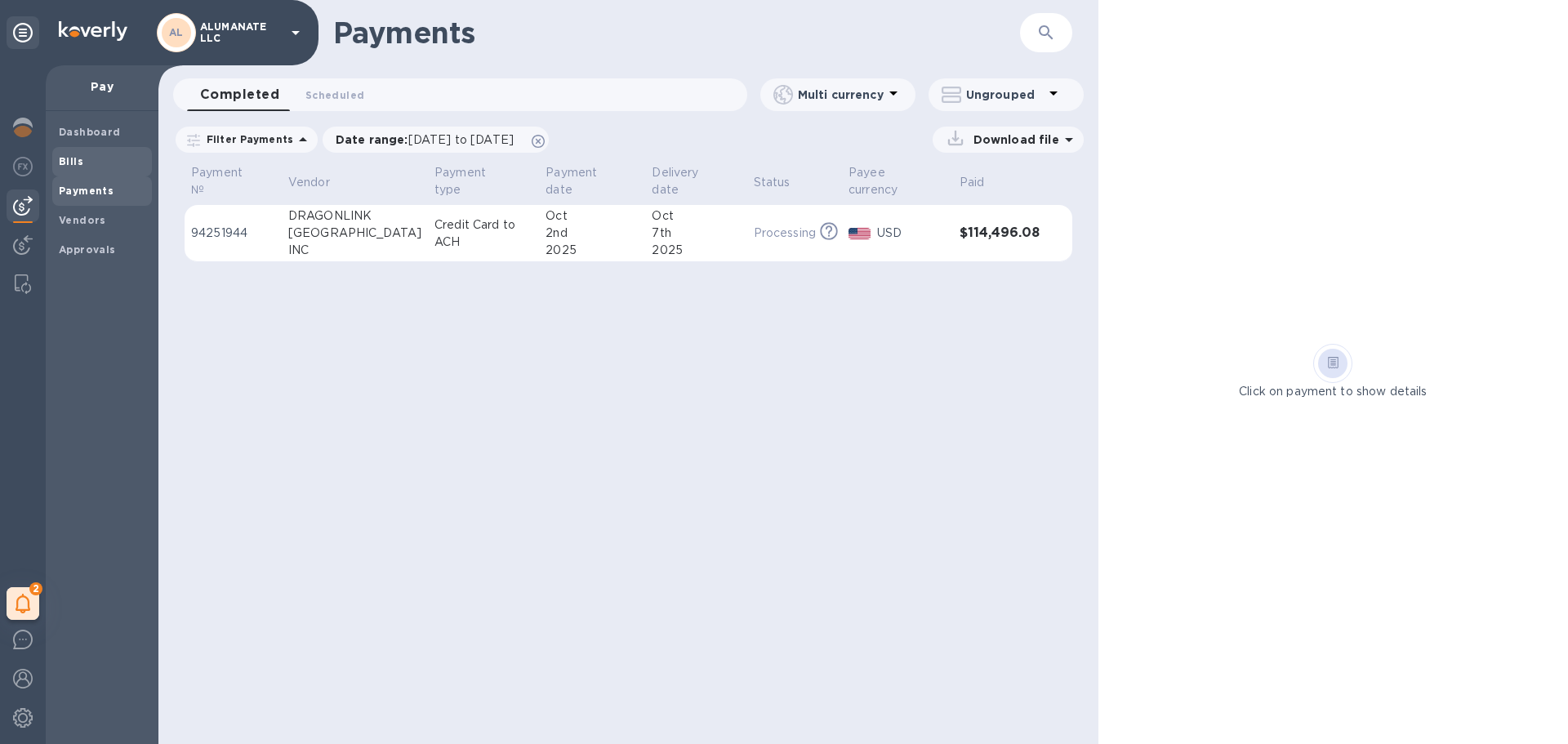
click at [100, 158] on span "Bills" at bounding box center [102, 161] width 86 height 16
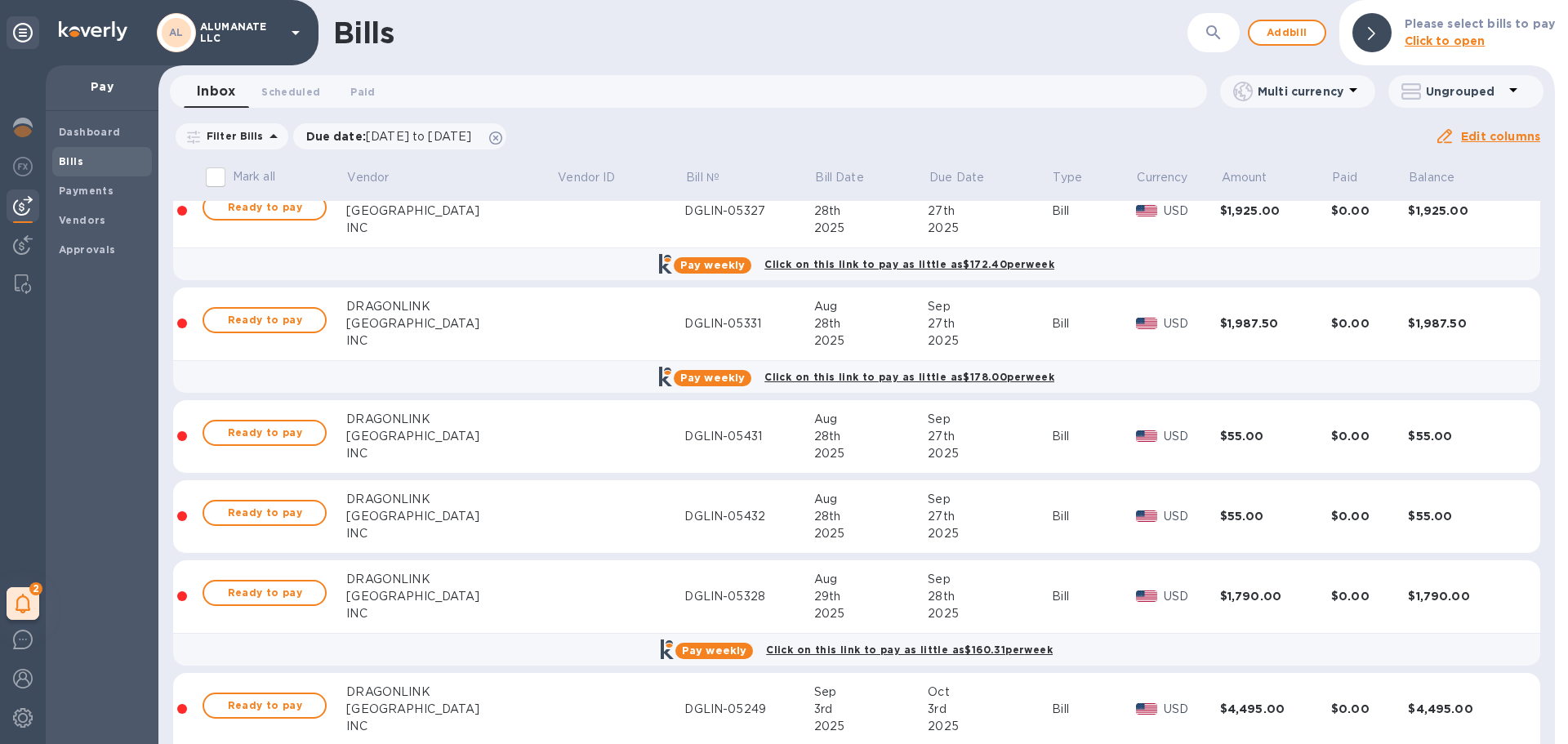
scroll to position [572, 0]
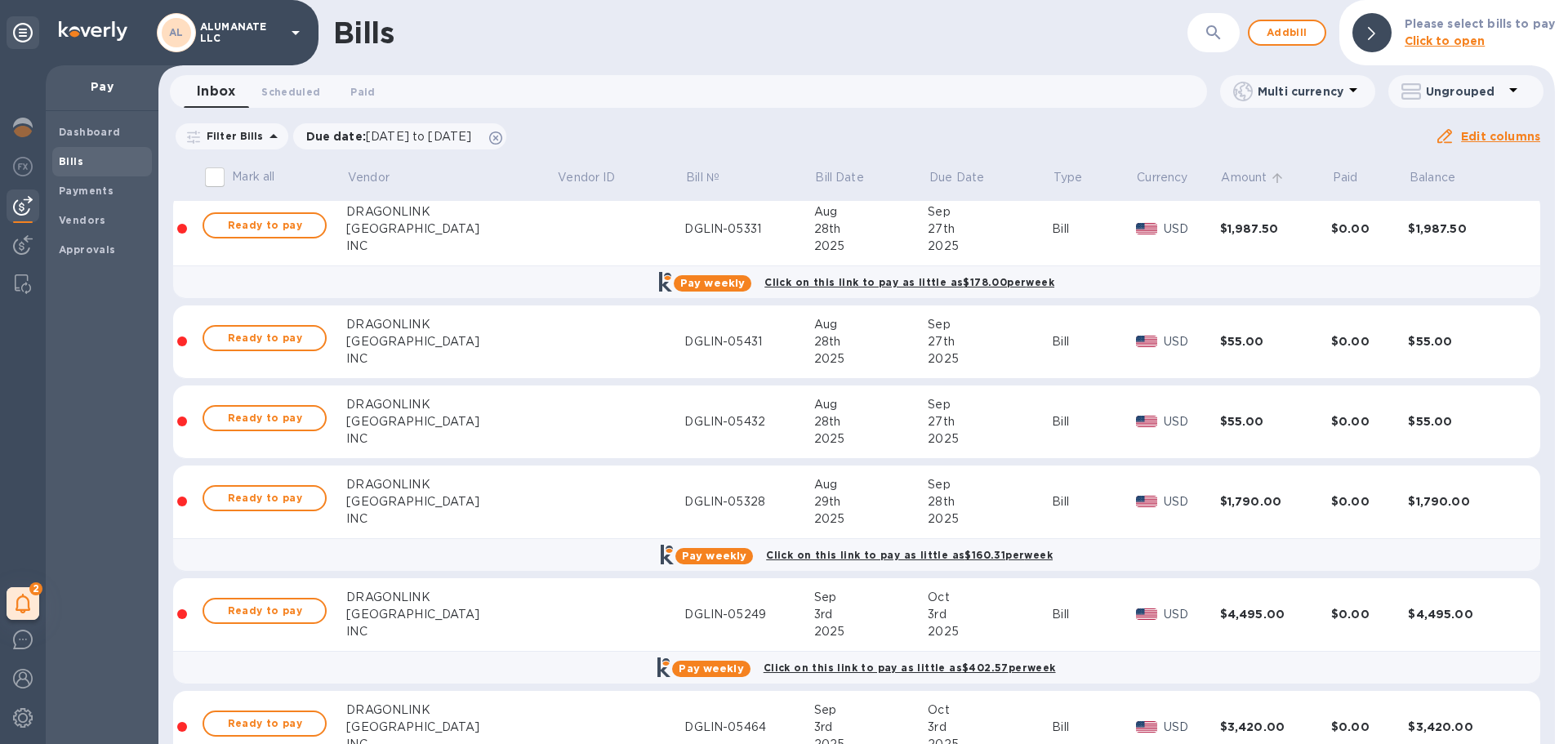
click at [1221, 184] on p "Amount" at bounding box center [1244, 178] width 46 height 17
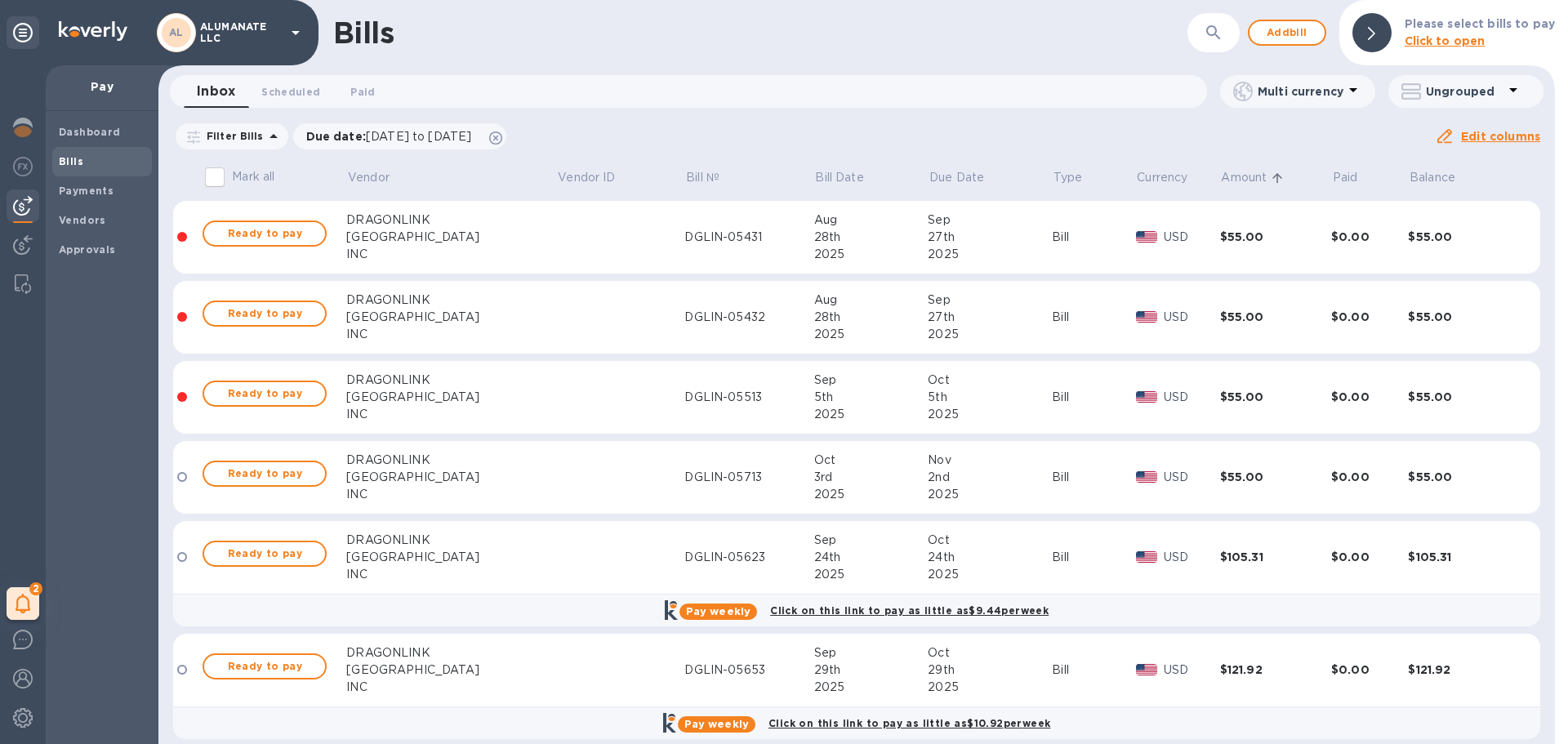
click at [1221, 184] on p "Amount" at bounding box center [1244, 178] width 46 height 17
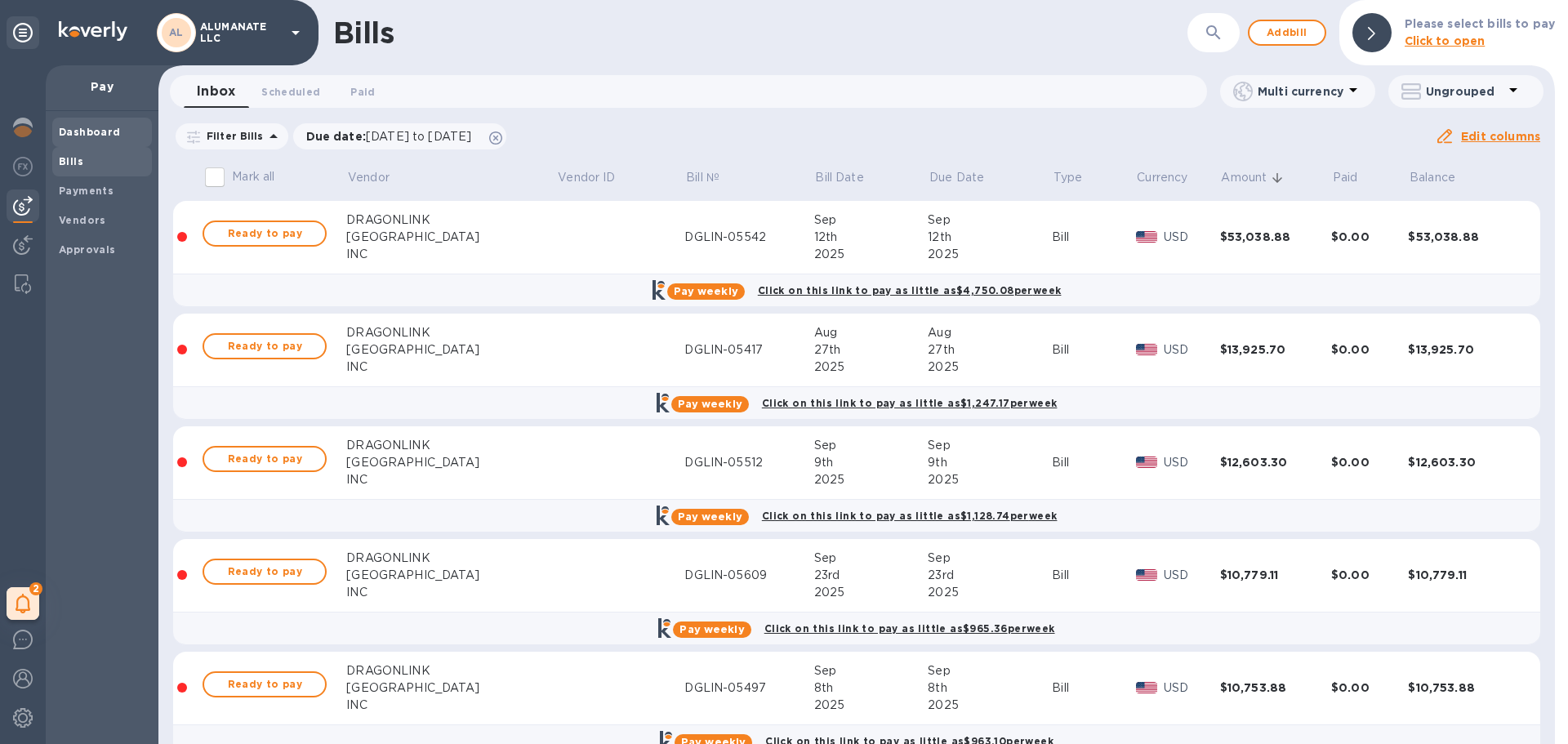
click at [78, 135] on b "Dashboard" at bounding box center [90, 132] width 62 height 12
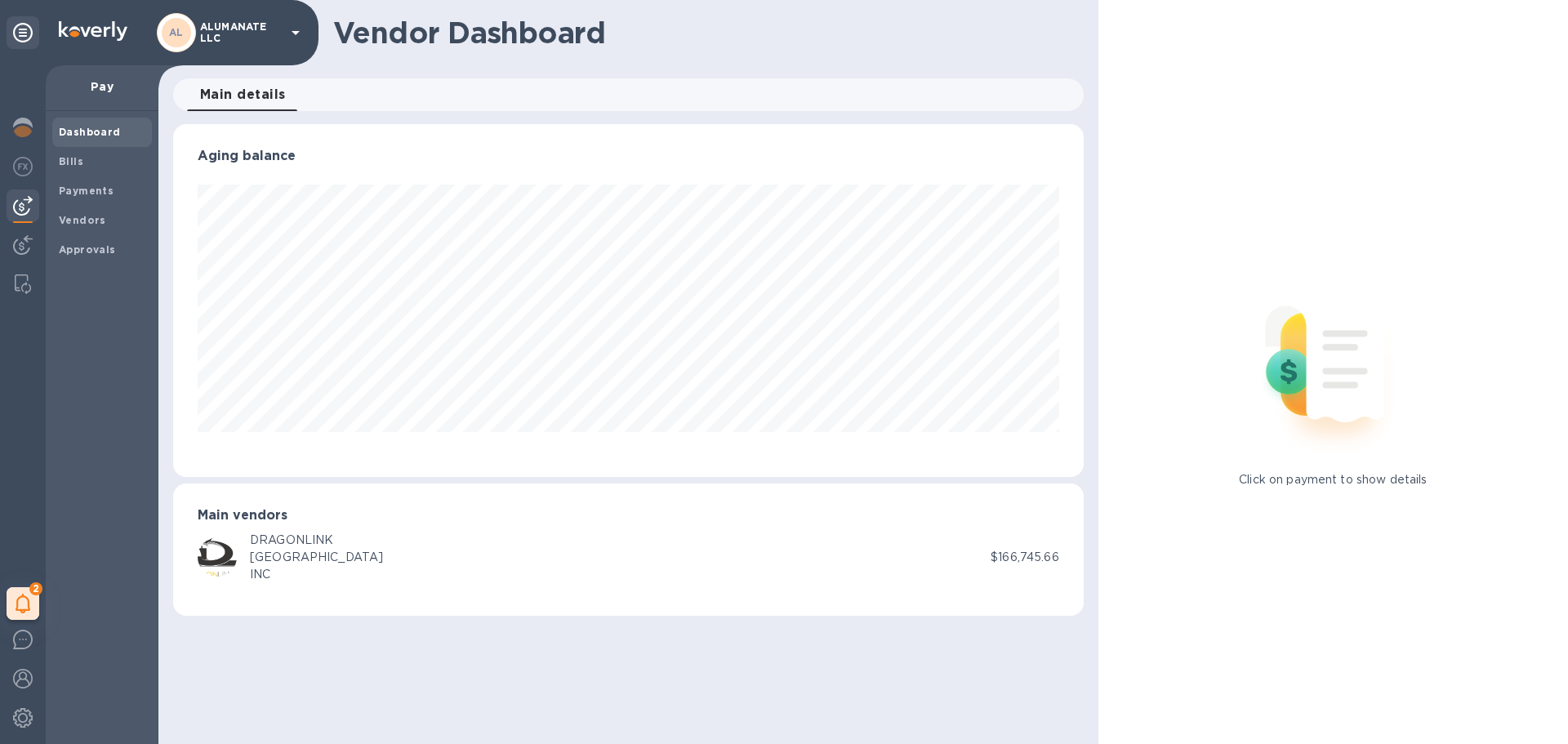
scroll to position [353, 910]
click at [92, 166] on span "Bills" at bounding box center [102, 161] width 86 height 16
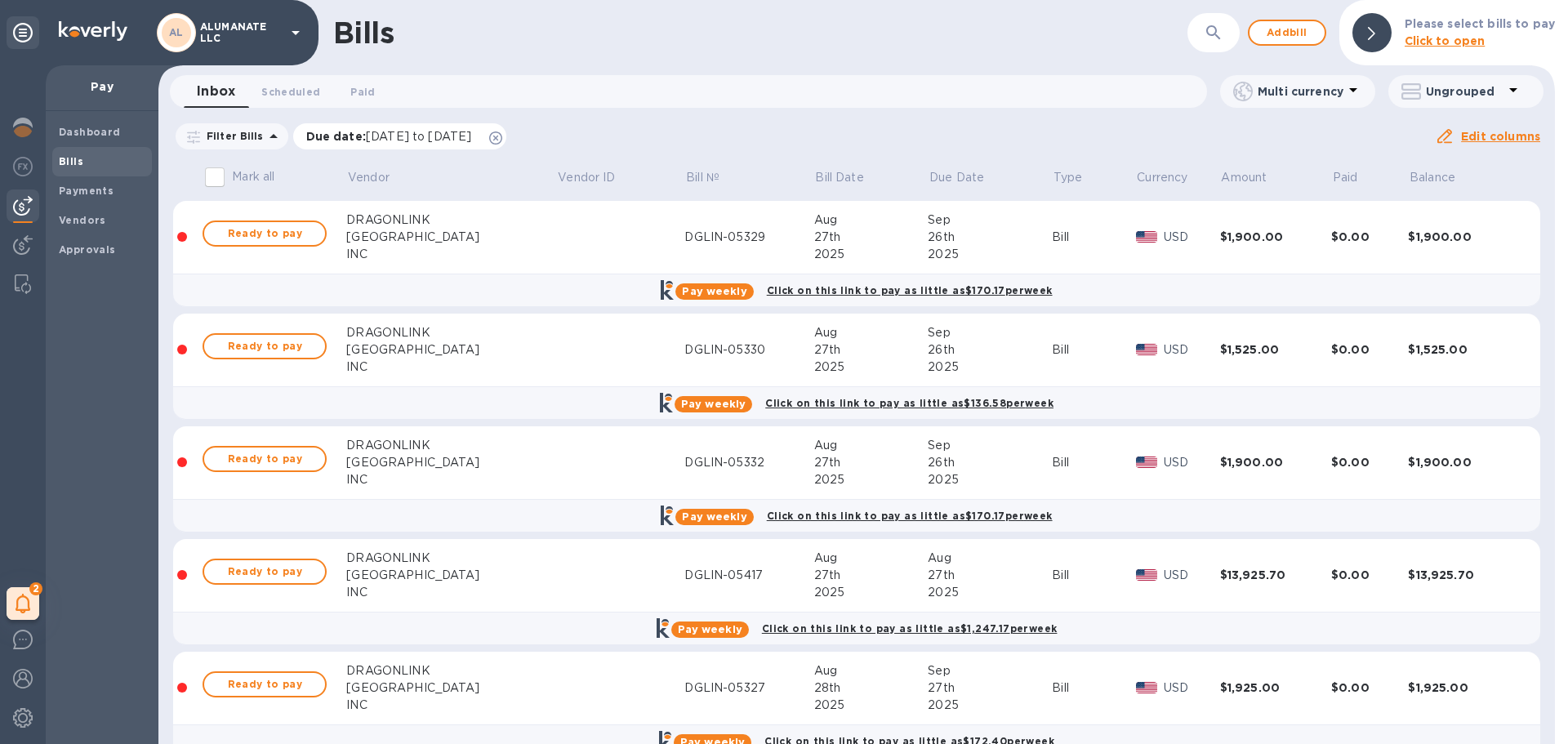
click at [507, 140] on div "Due date : 08/07/2025 to 12/05/2025" at bounding box center [400, 136] width 214 height 26
click at [502, 134] on icon at bounding box center [495, 138] width 13 height 13
click at [364, 87] on span "Paid 0" at bounding box center [363, 92] width 24 height 17
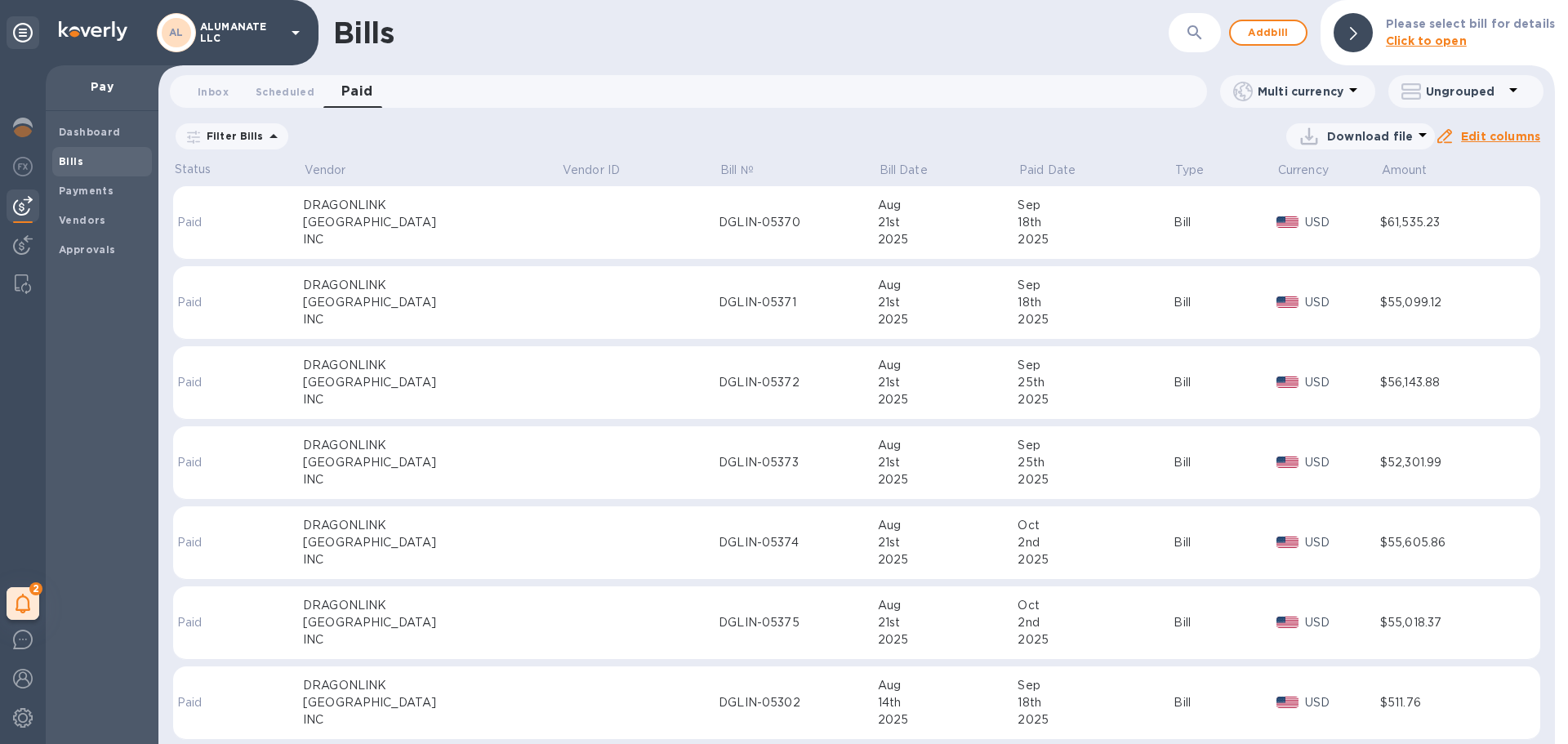
click at [0, 0] on icon at bounding box center [0, 0] width 0 height 0
click at [1402, 177] on p "Amount" at bounding box center [1404, 170] width 46 height 17
click at [560, 221] on td at bounding box center [638, 223] width 157 height 73
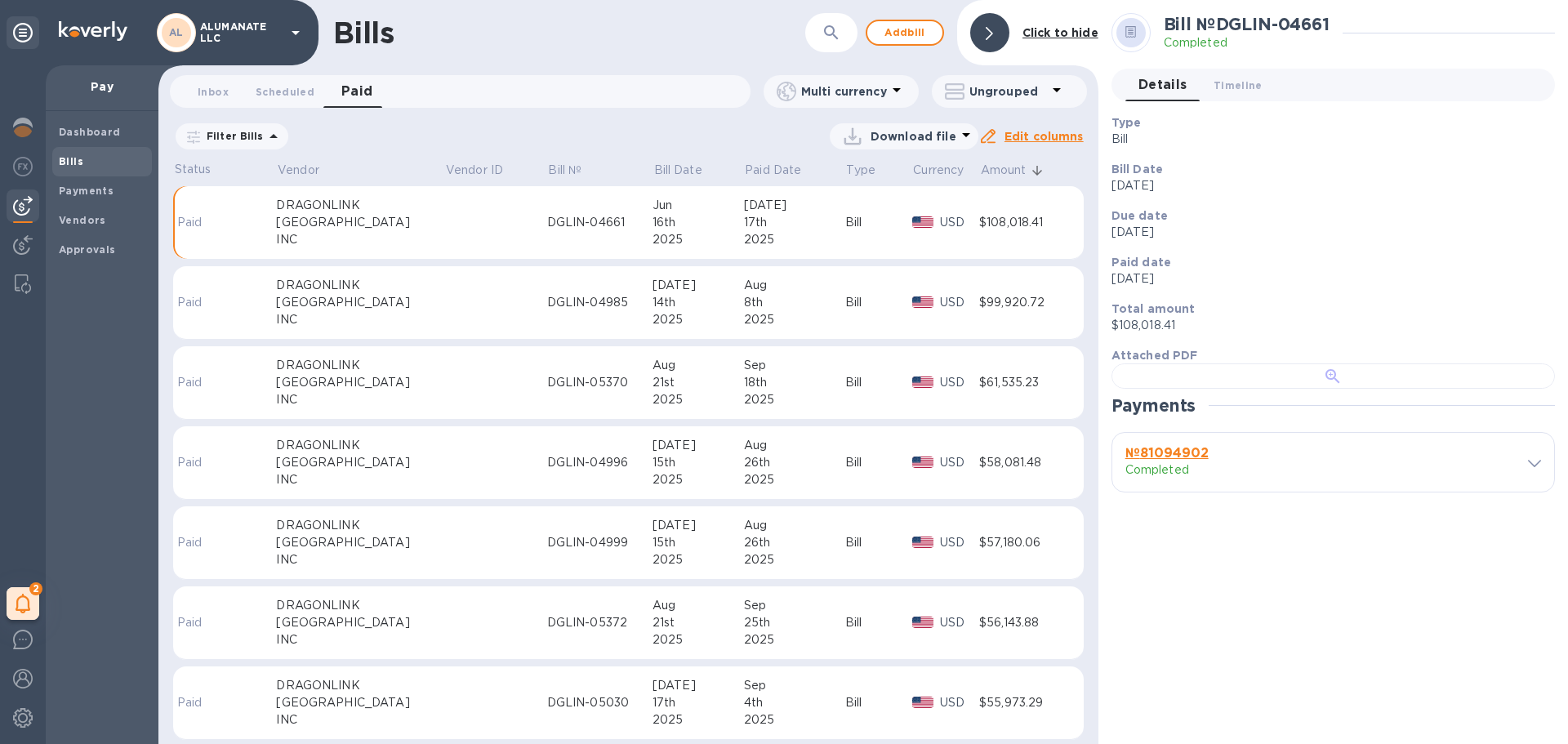
scroll to position [322, 0]
click at [1346, 364] on div at bounding box center [1333, 376] width 444 height 25
click at [1027, 217] on div "$108,018.41" at bounding box center [1023, 223] width 87 height 17
click at [993, 218] on div "$108,018.41" at bounding box center [1023, 223] width 87 height 17
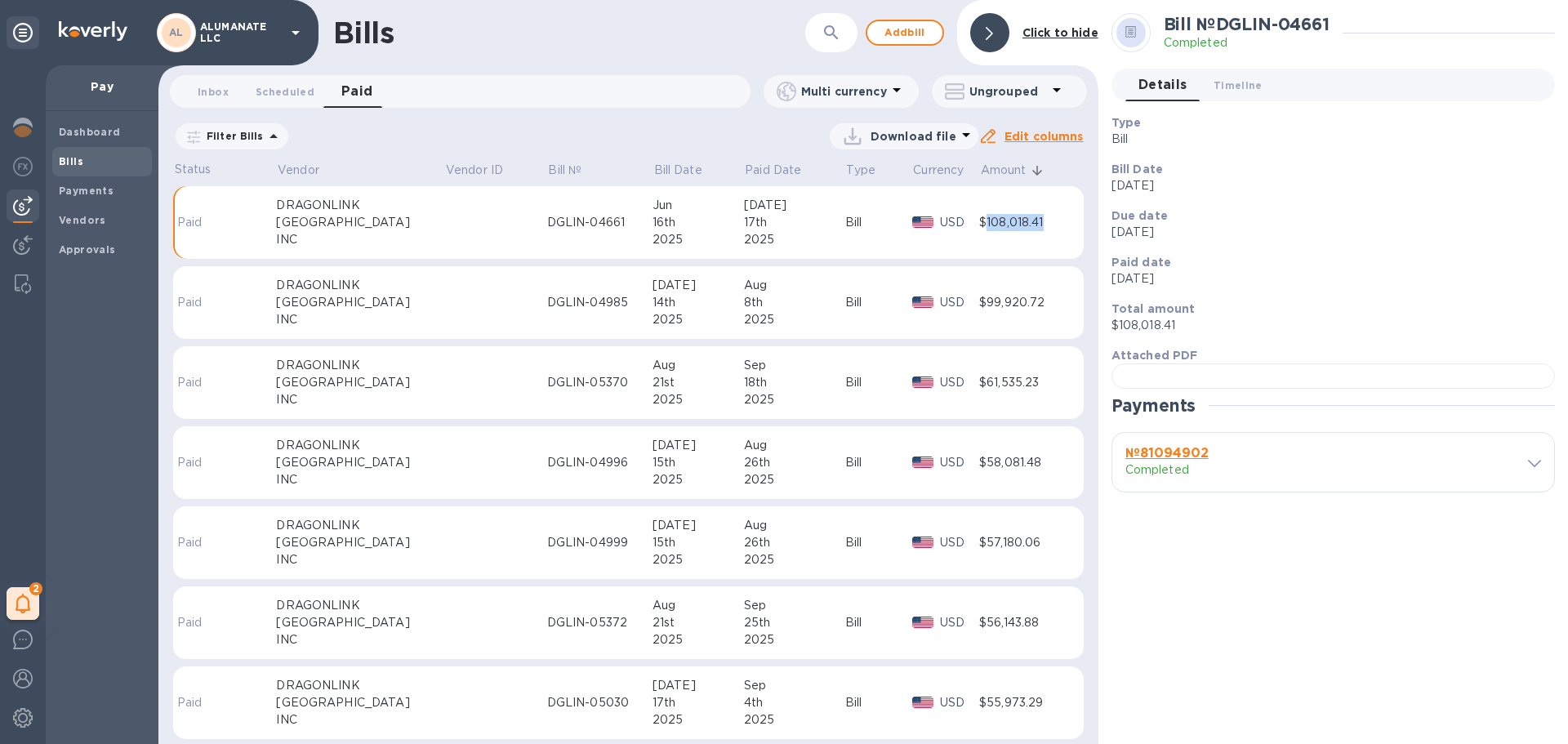
click at [993, 218] on div "$108,018.41" at bounding box center [1023, 223] width 87 height 17
click at [992, 218] on div "$108,018.41" at bounding box center [1023, 223] width 87 height 17
click at [459, 220] on td at bounding box center [495, 223] width 102 height 73
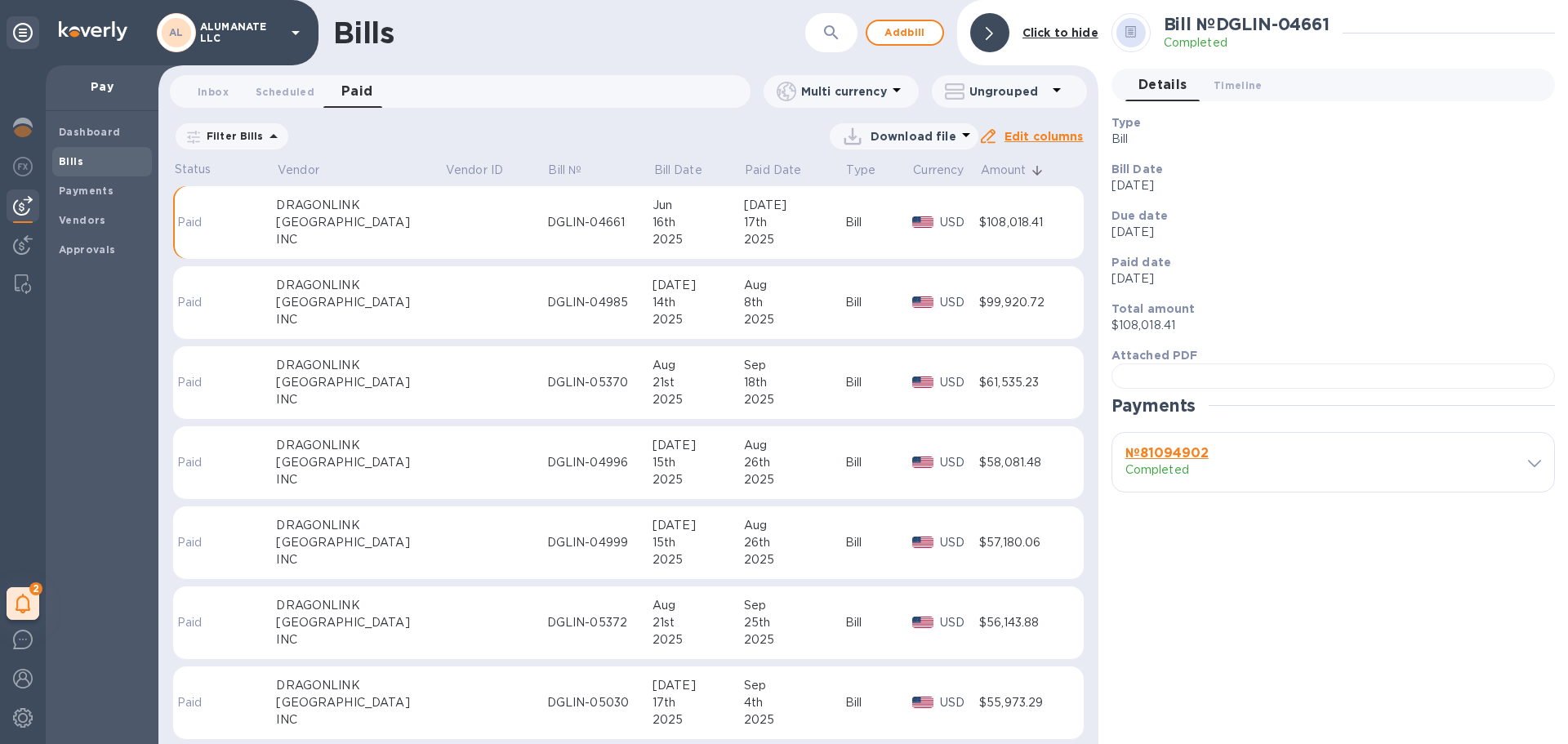
click at [494, 227] on td at bounding box center [495, 223] width 102 height 73
click at [1332, 194] on p "Jun 16th 2025" at bounding box center [1326, 185] width 431 height 17
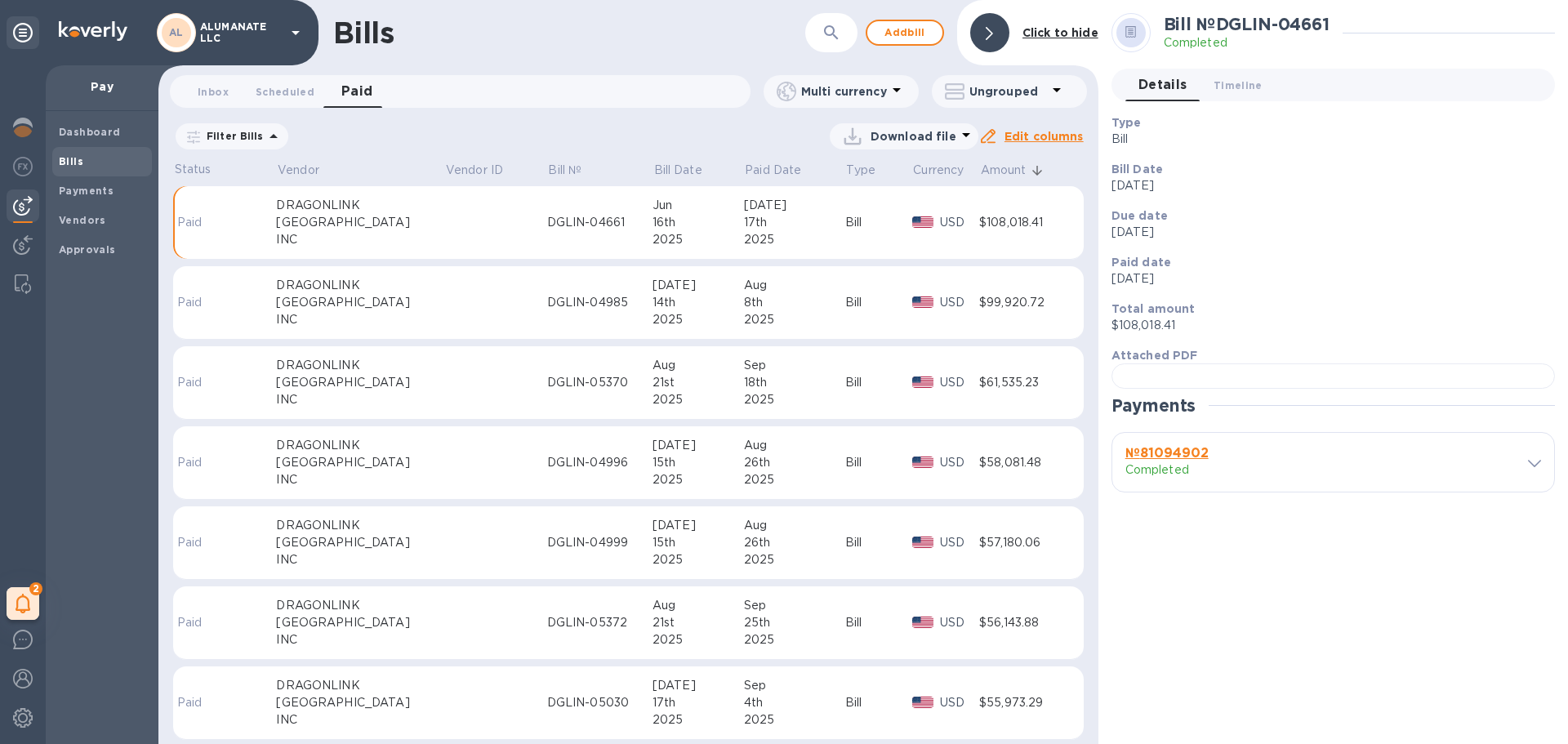
click at [552, 215] on div "DGLIN-04661" at bounding box center [600, 223] width 105 height 17
click at [574, 217] on div "DGLIN-04661" at bounding box center [600, 223] width 105 height 17
click at [1334, 364] on div at bounding box center [1333, 376] width 444 height 25
click at [1333, 364] on div at bounding box center [1333, 376] width 444 height 25
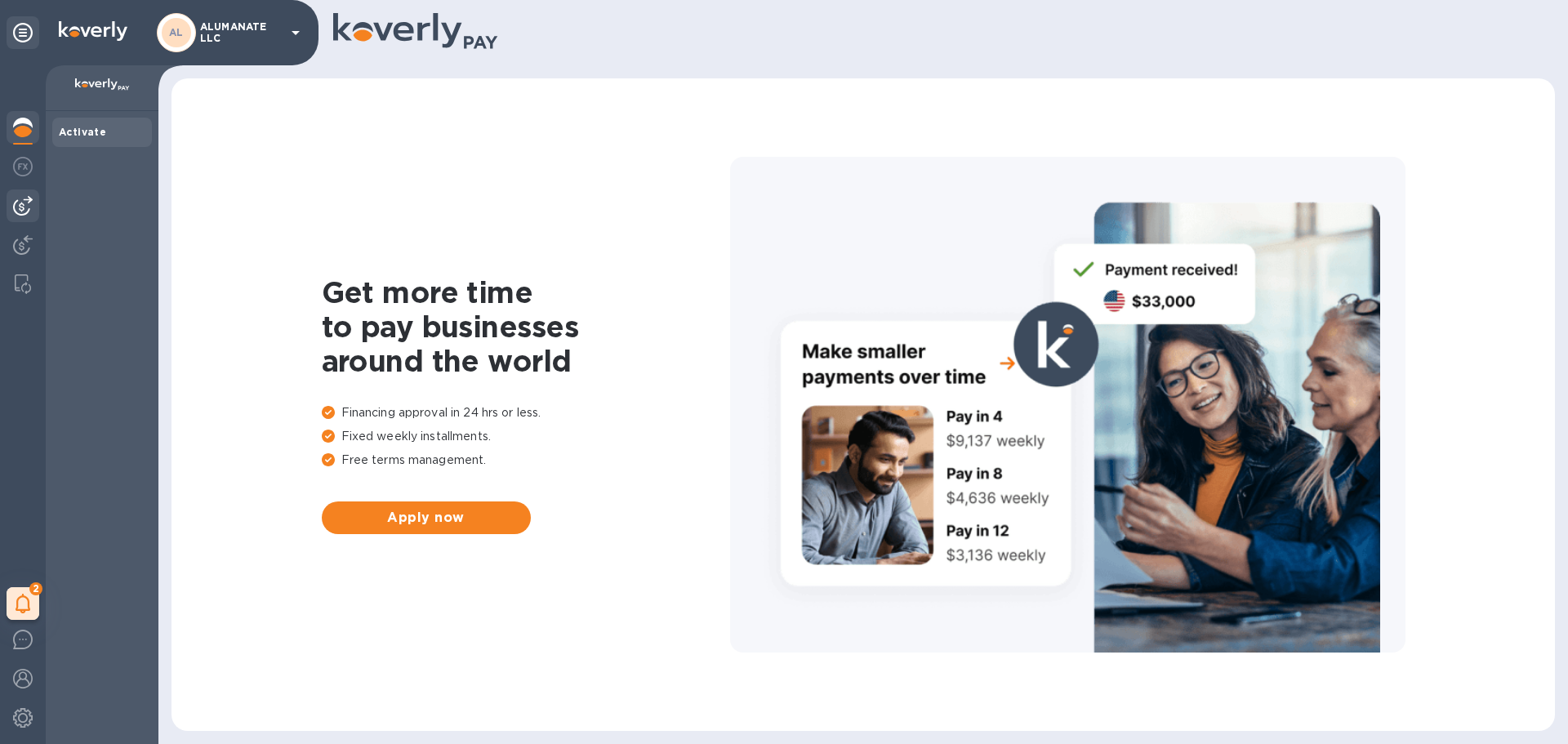
click at [16, 208] on img at bounding box center [23, 205] width 20 height 20
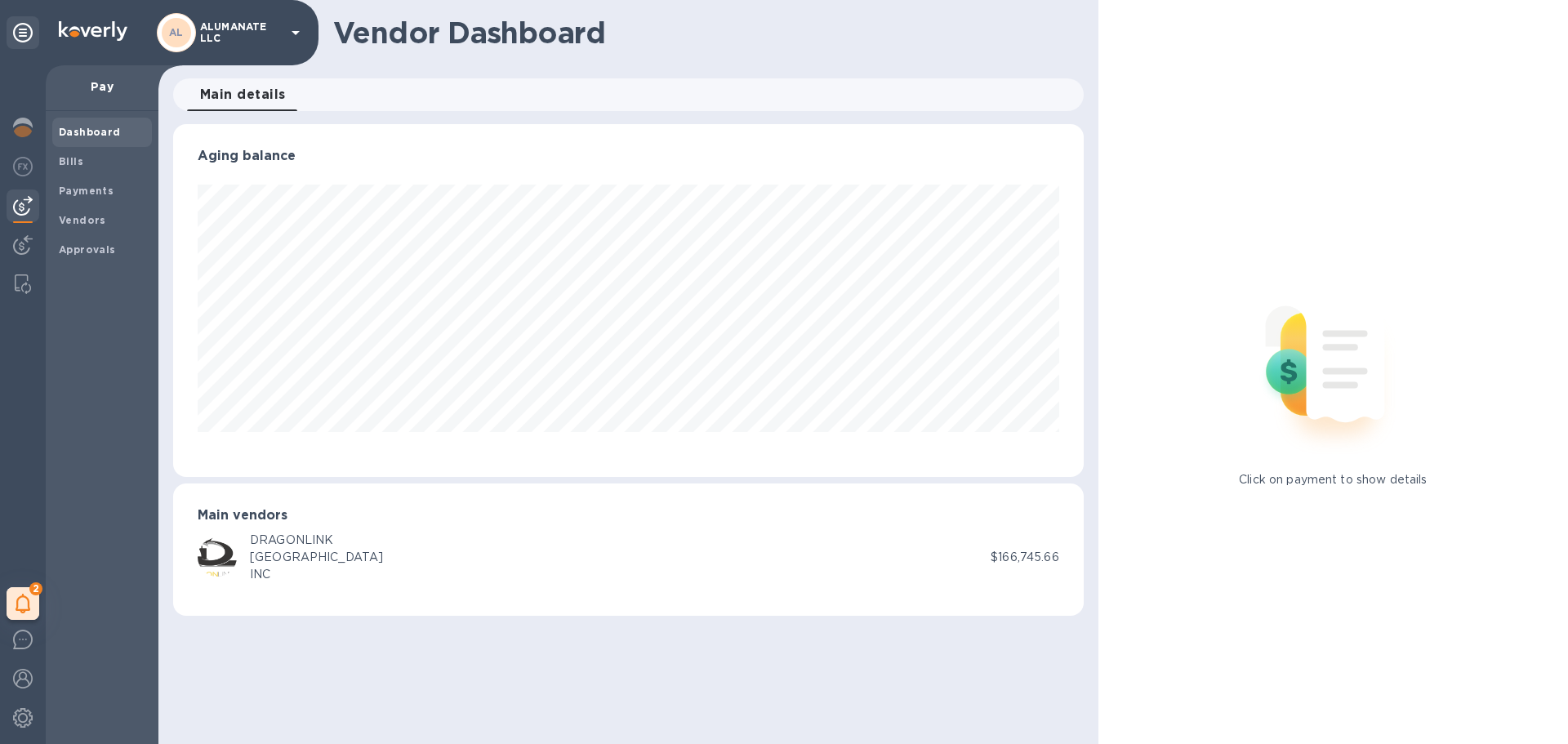
scroll to position [353, 910]
click at [80, 166] on b "Bills" at bounding box center [71, 161] width 24 height 12
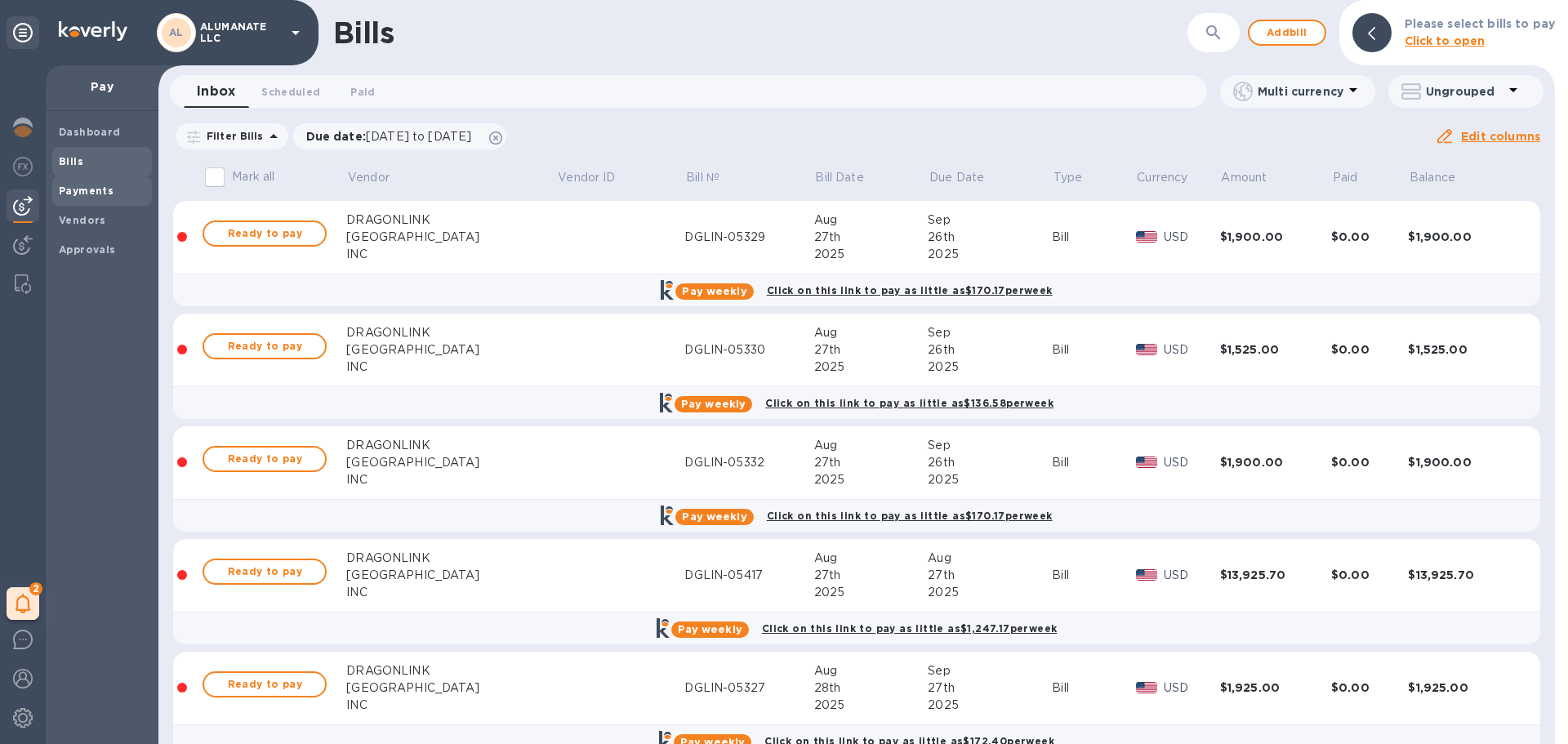
click at [102, 191] on b "Payments" at bounding box center [86, 190] width 55 height 12
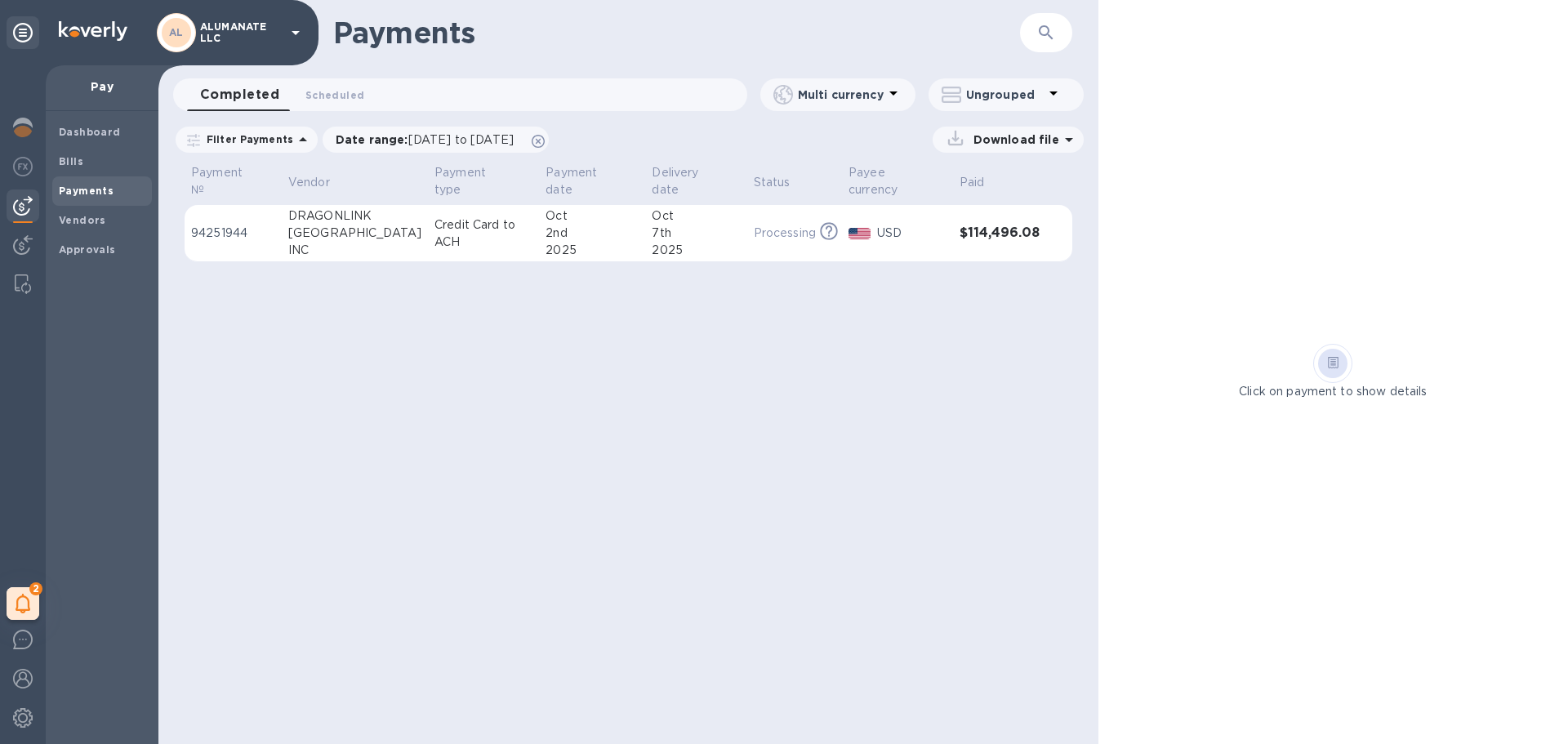
click at [728, 213] on td "[DATE]" at bounding box center [696, 233] width 102 height 57
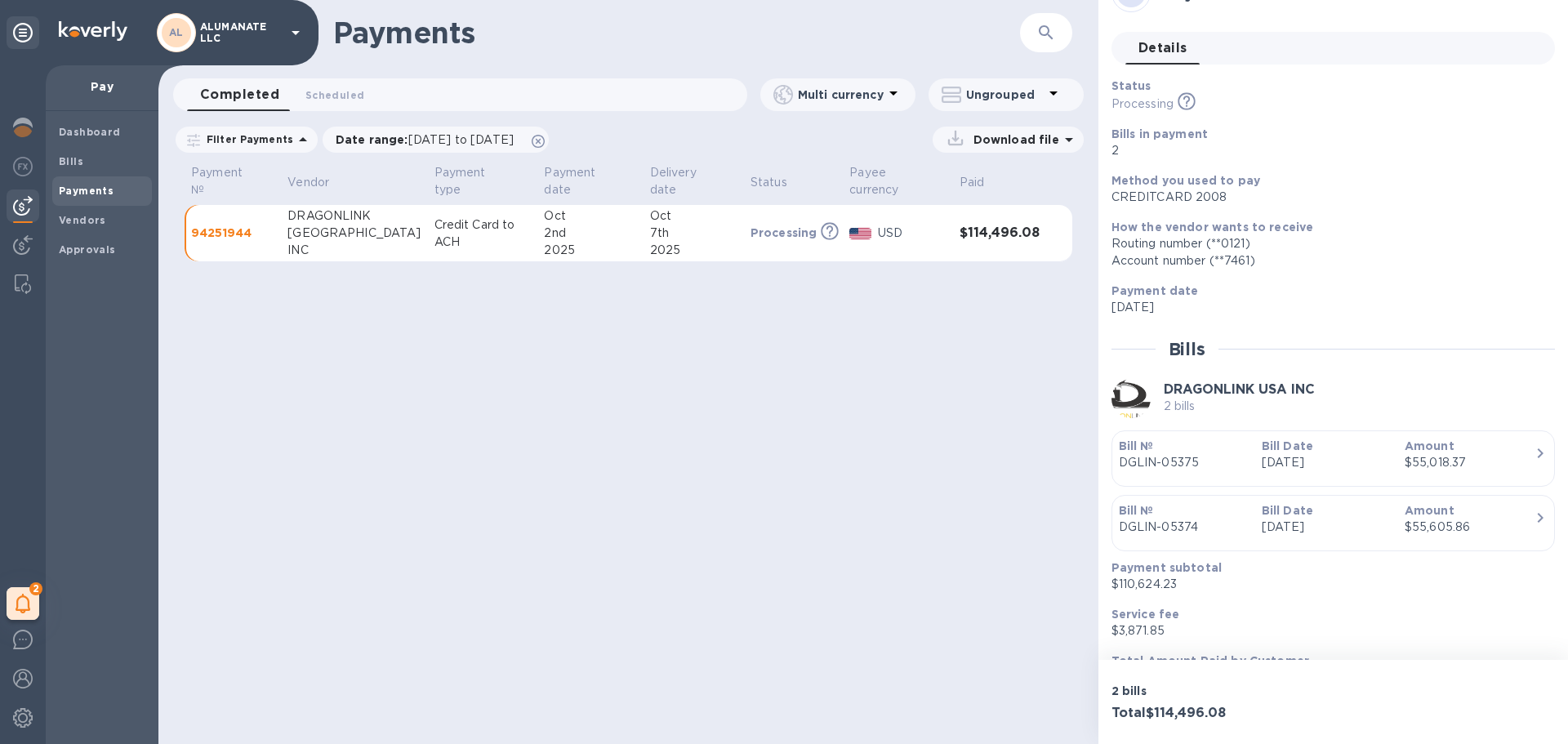
scroll to position [79, 0]
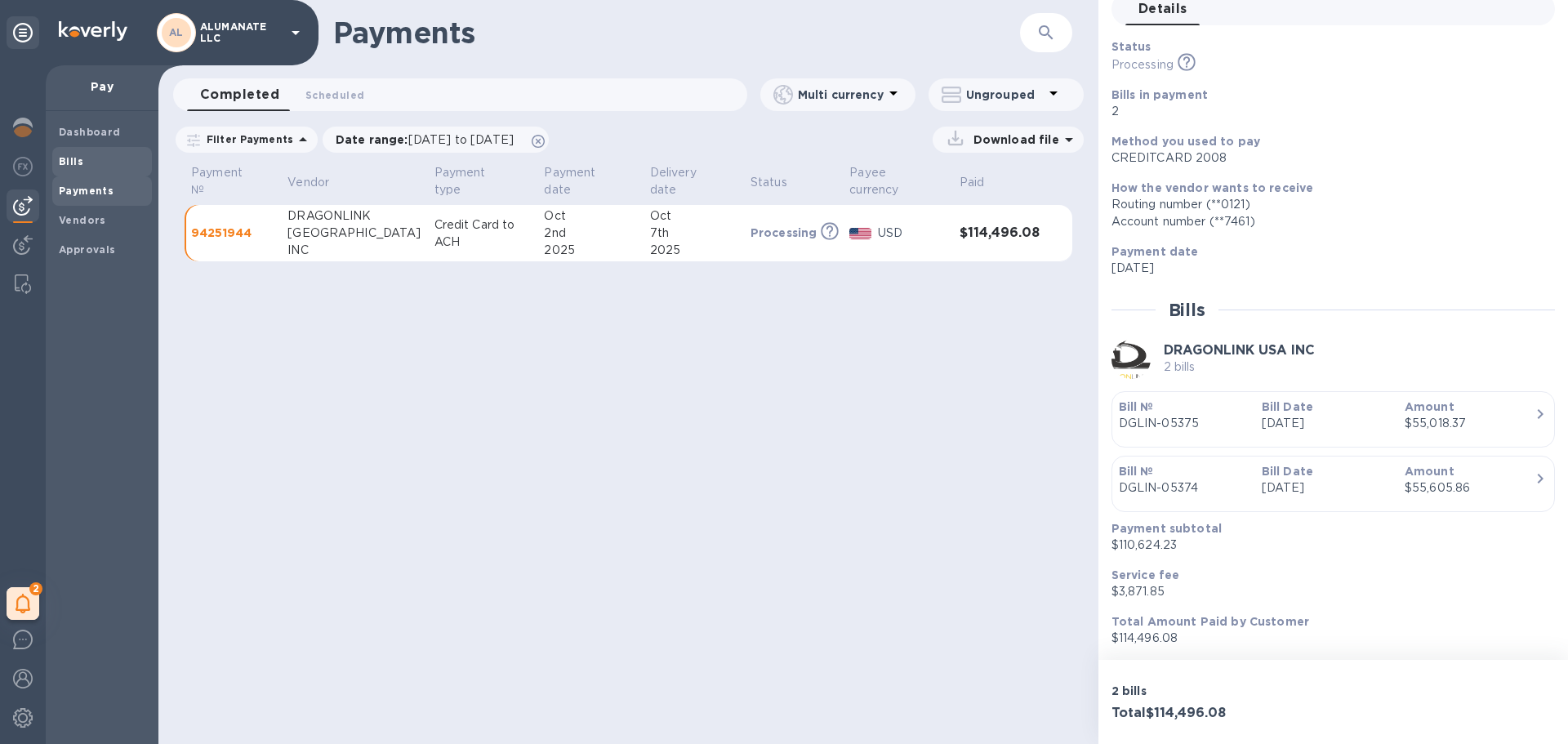
click at [65, 150] on div "Bills" at bounding box center [102, 161] width 100 height 29
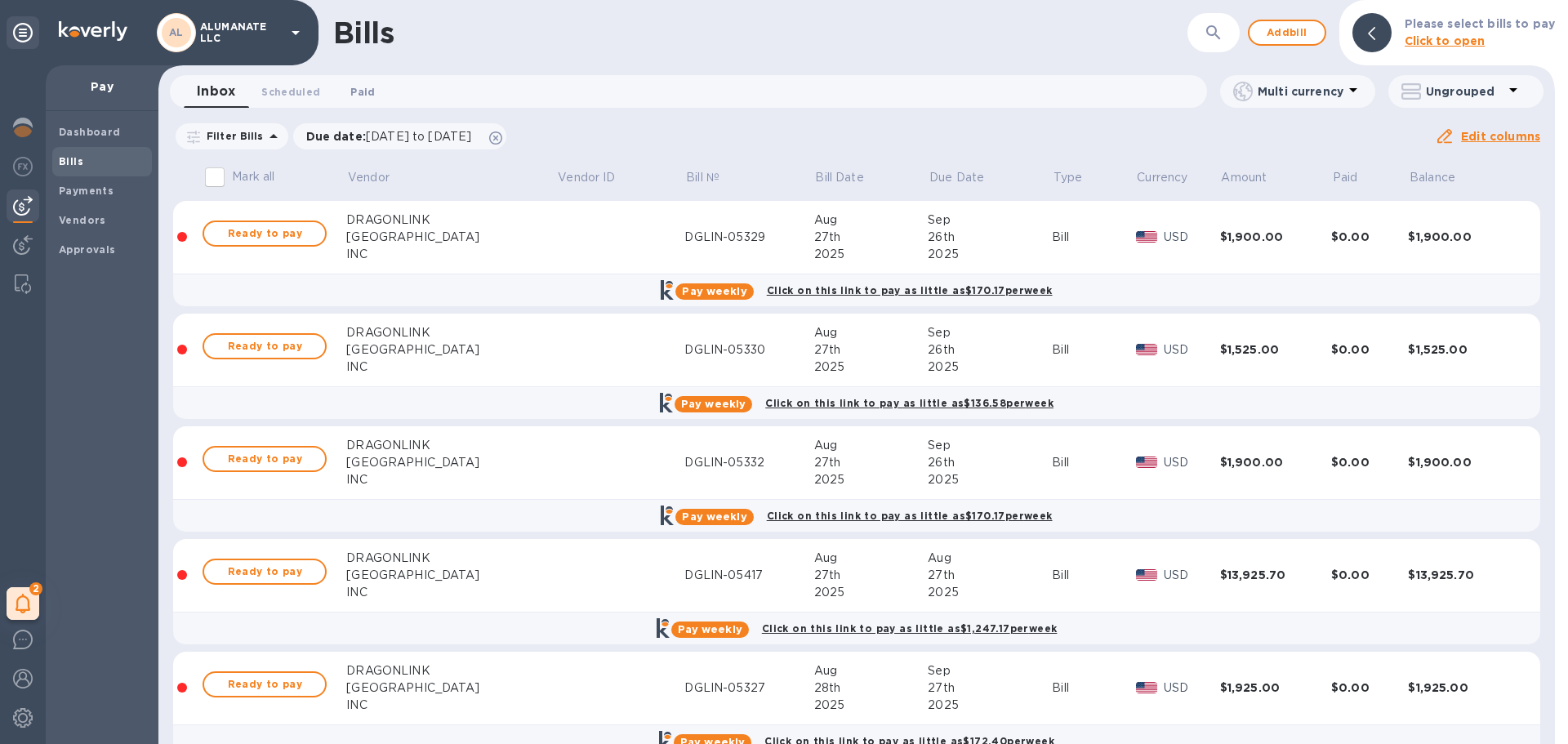
click at [358, 87] on span "Paid 0" at bounding box center [363, 92] width 24 height 17
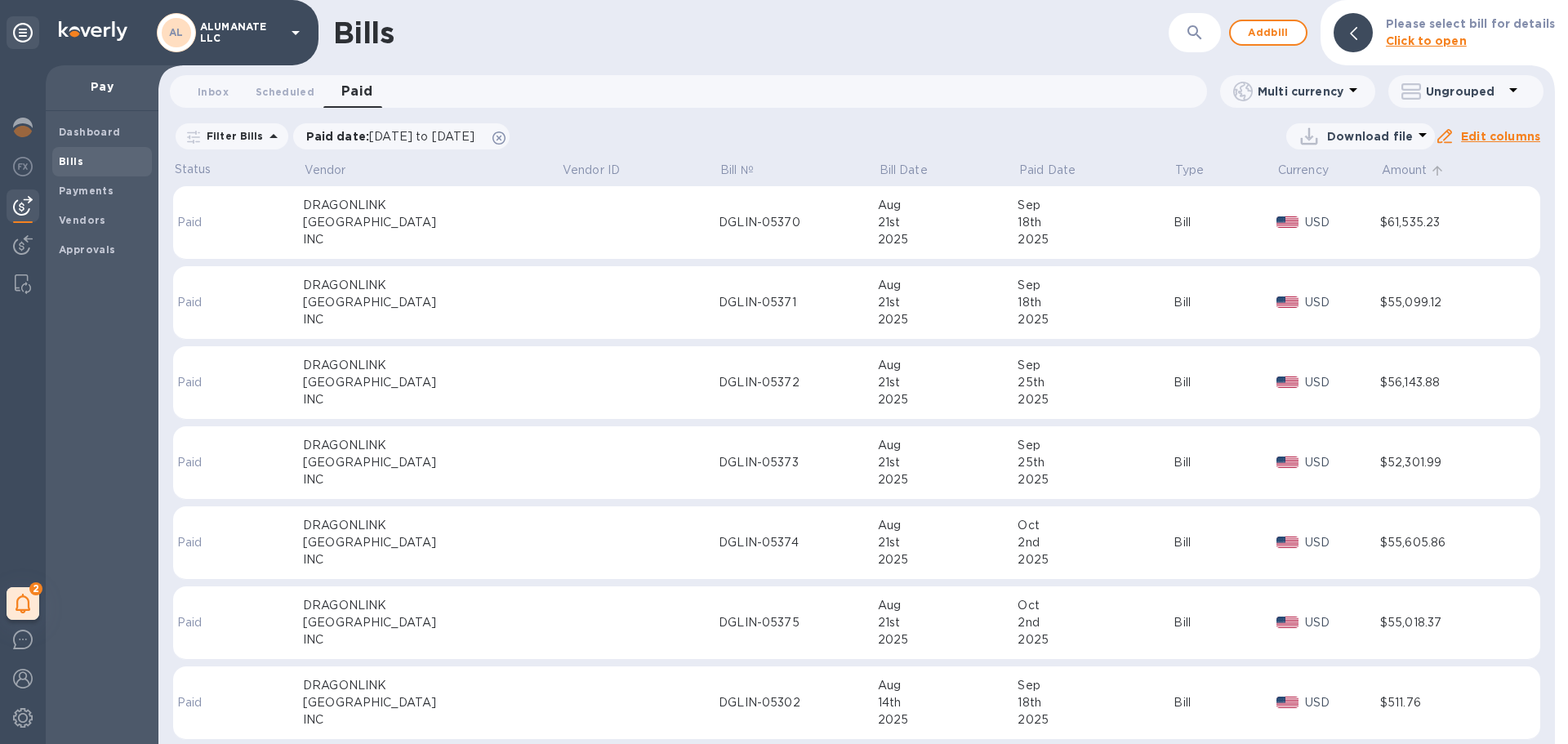
click at [1406, 165] on p "Amount" at bounding box center [1404, 170] width 46 height 17
click at [506, 134] on icon at bounding box center [499, 138] width 13 height 13
